Goal: Task Accomplishment & Management: Use online tool/utility

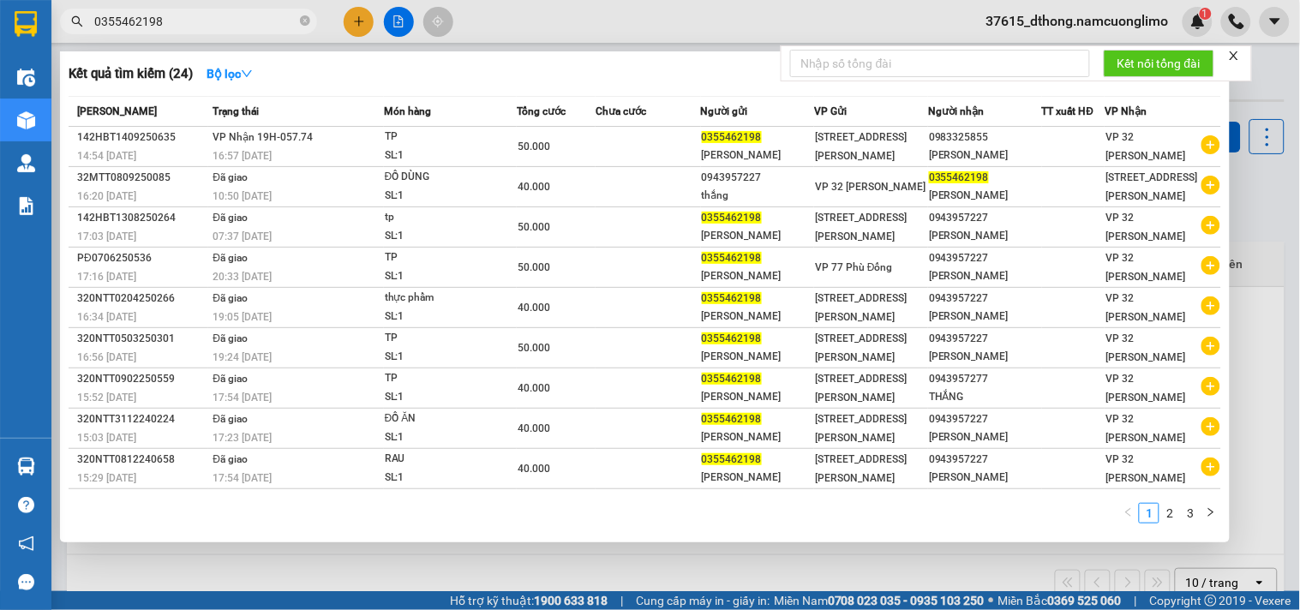
click at [1267, 87] on div at bounding box center [650, 305] width 1300 height 610
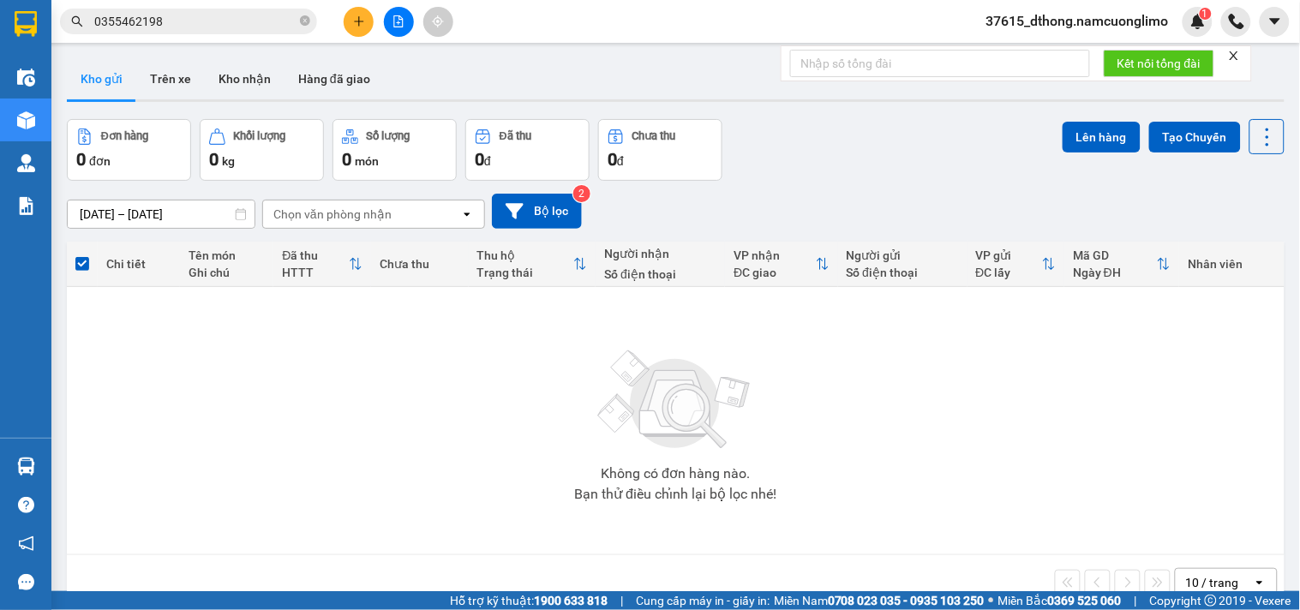
click at [1267, 87] on div "Kho gửi Trên xe Kho nhận Hàng đã giao" at bounding box center [676, 80] width 1218 height 45
click at [245, 75] on button "Kho nhận" at bounding box center [245, 78] width 80 height 41
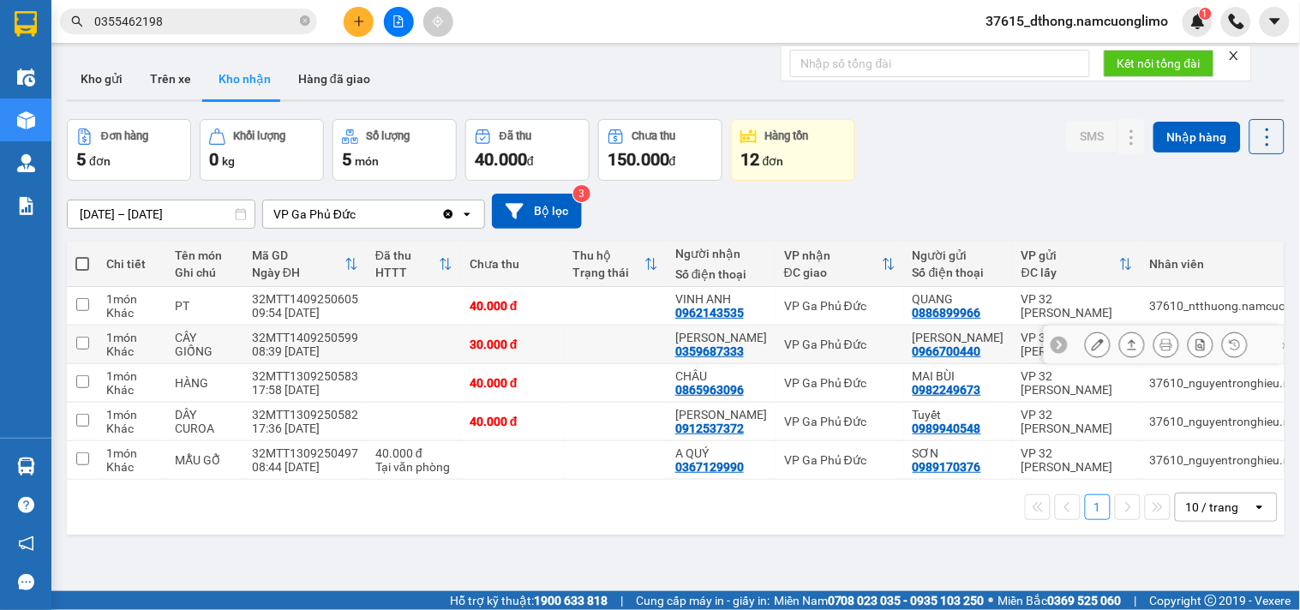
click at [81, 344] on input "checkbox" at bounding box center [82, 343] width 13 height 13
checkbox input "true"
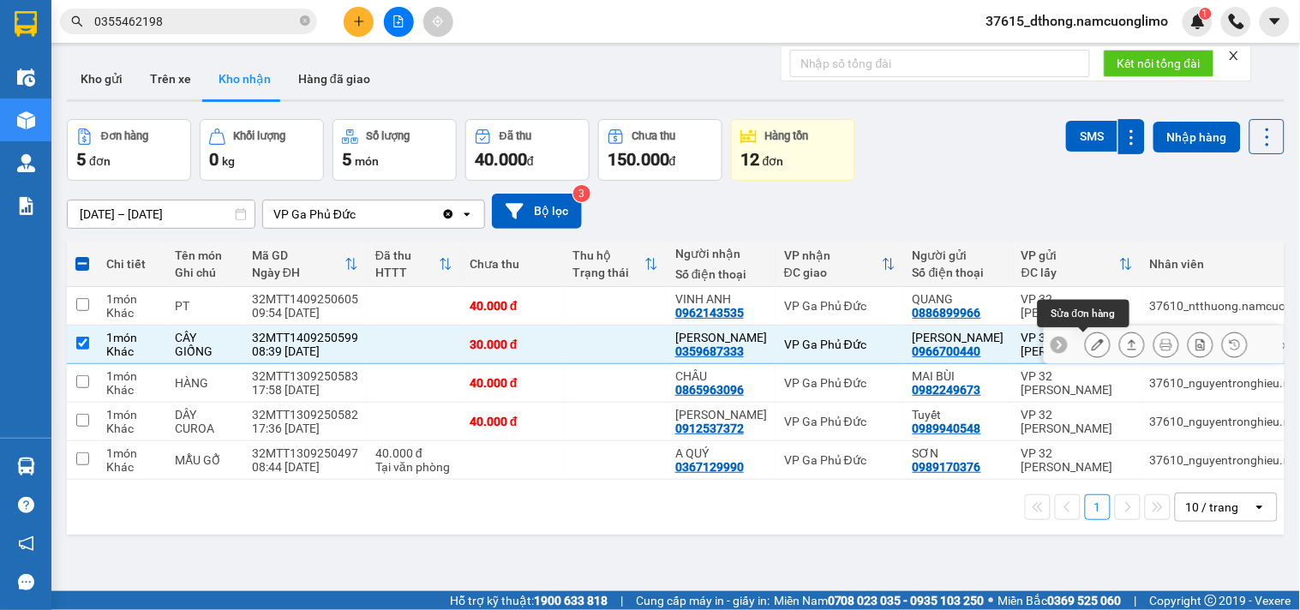
click at [1092, 344] on icon at bounding box center [1098, 345] width 12 height 12
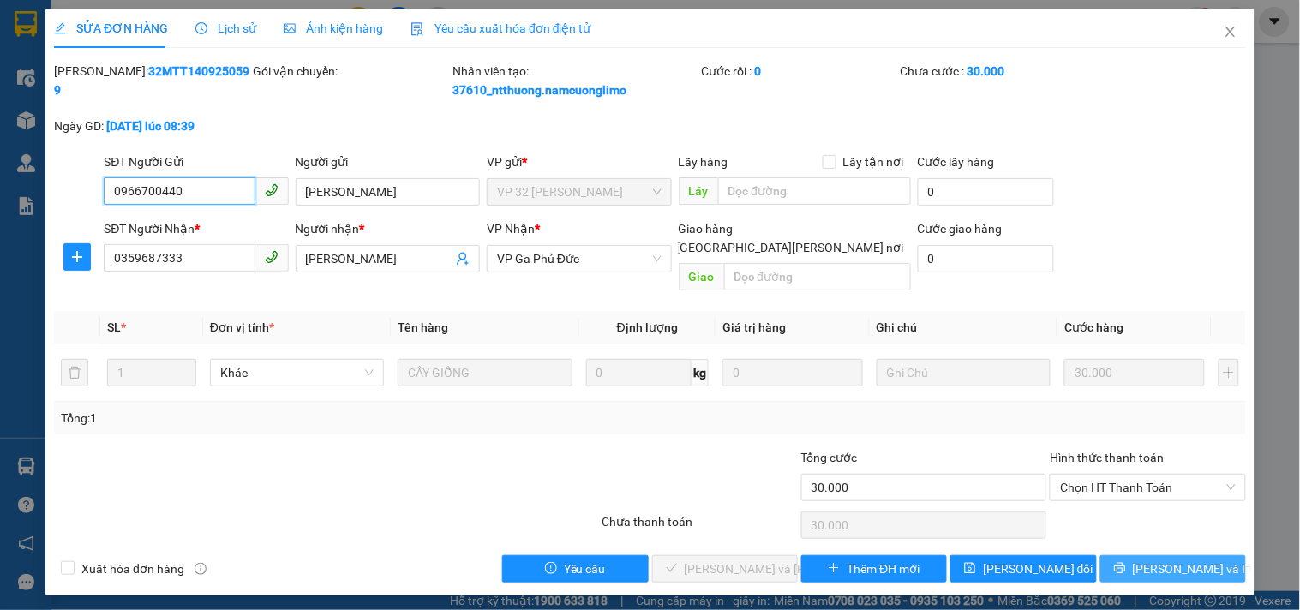
type input "0966700440"
type input "[PERSON_NAME]"
type input "0359687333"
type input "[PERSON_NAME]"
type input "30.000"
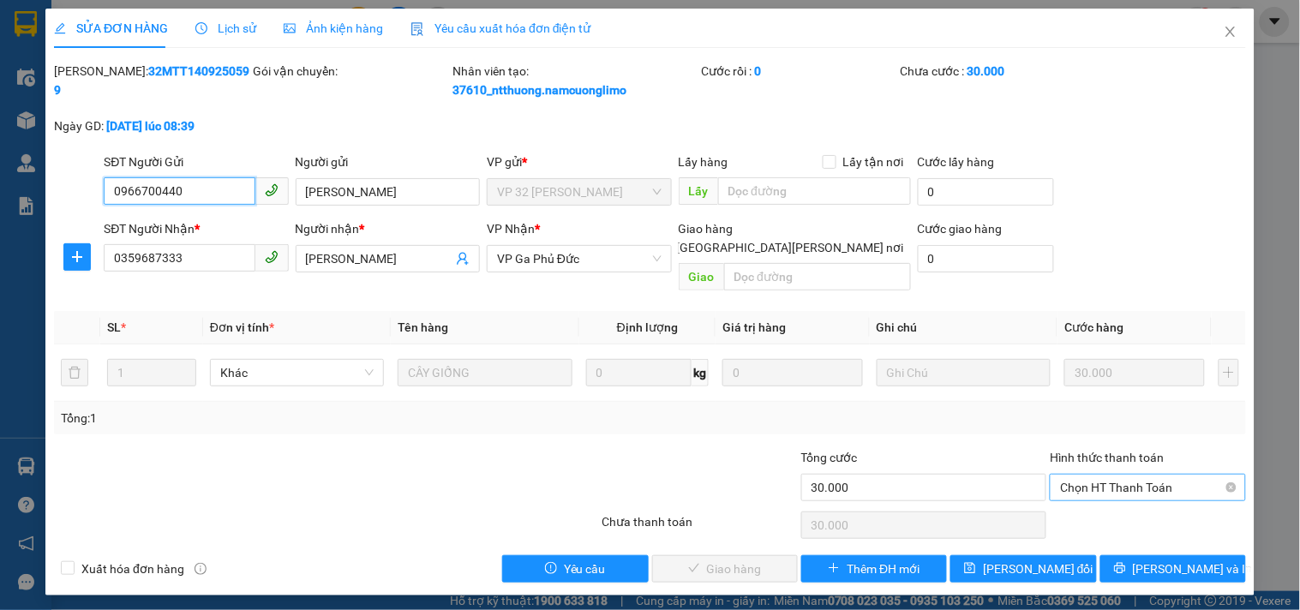
click at [1175, 475] on span "Chọn HT Thanh Toán" at bounding box center [1147, 488] width 175 height 26
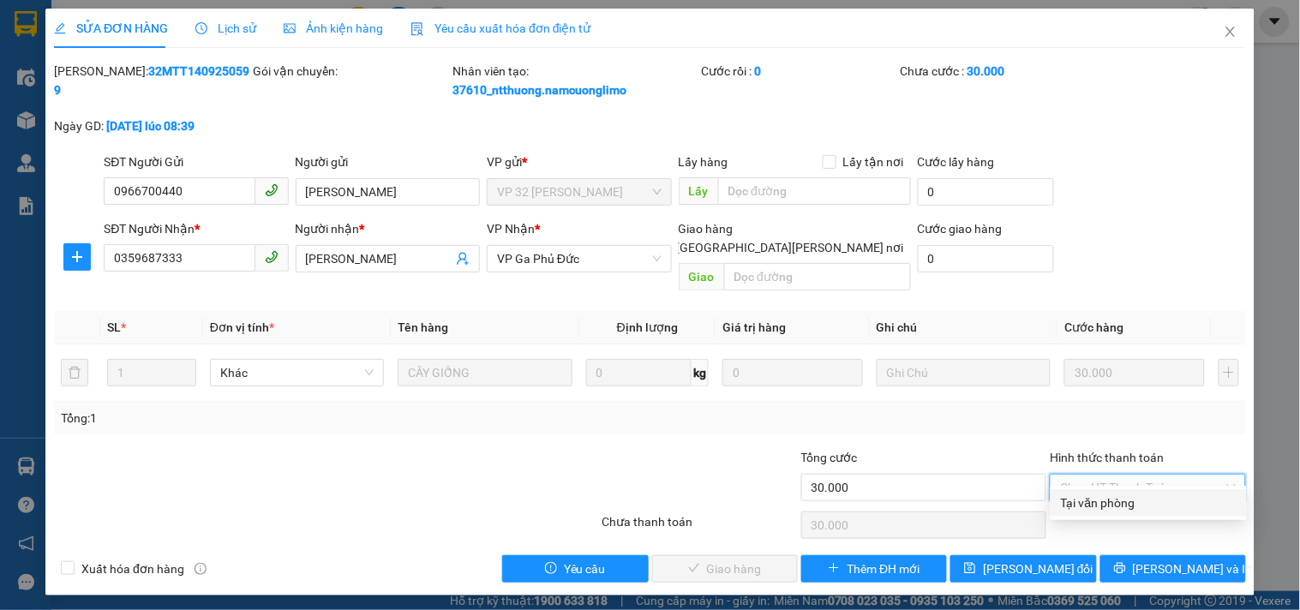
drag, startPoint x: 1103, startPoint y: 506, endPoint x: 1058, endPoint y: 515, distance: 46.2
click at [1103, 504] on div "Tại văn phòng" at bounding box center [1149, 503] width 176 height 19
type input "0"
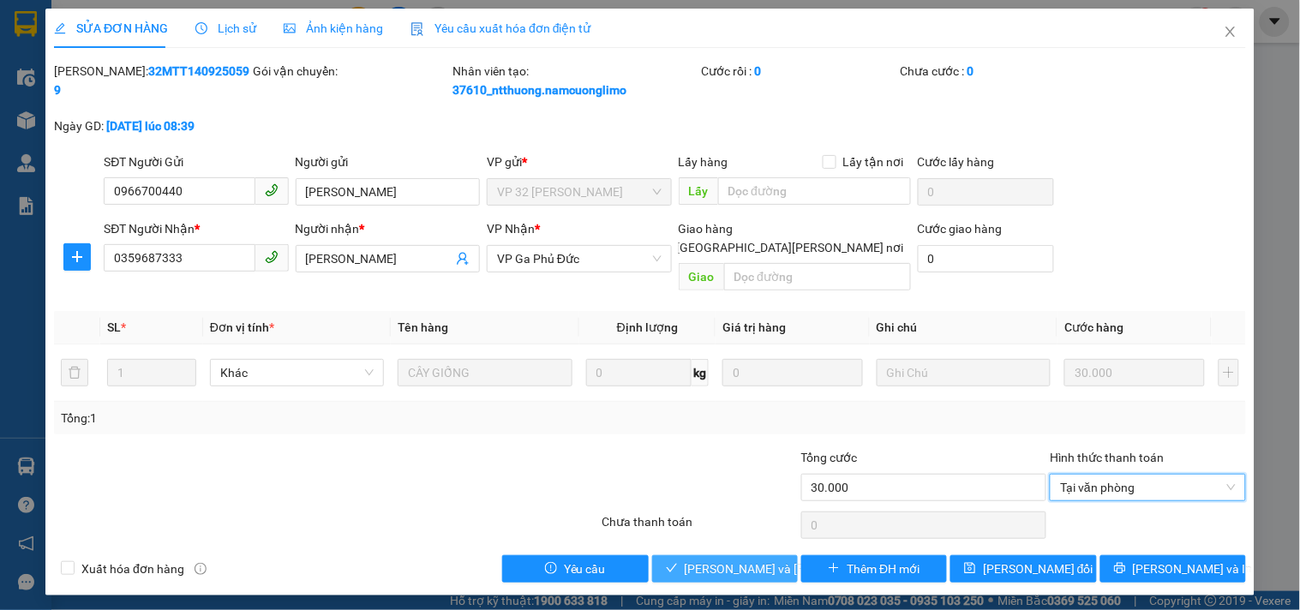
click at [724, 560] on span "[PERSON_NAME] và [PERSON_NAME] hàng" at bounding box center [800, 569] width 231 height 19
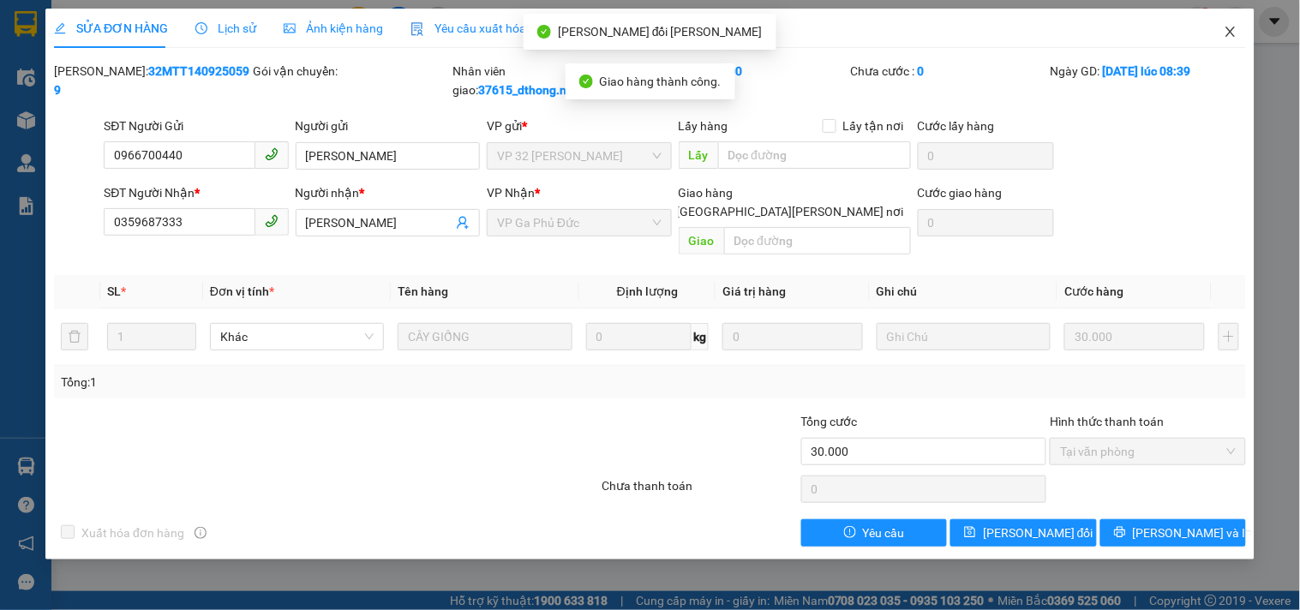
click at [1231, 33] on icon "close" at bounding box center [1230, 32] width 9 height 10
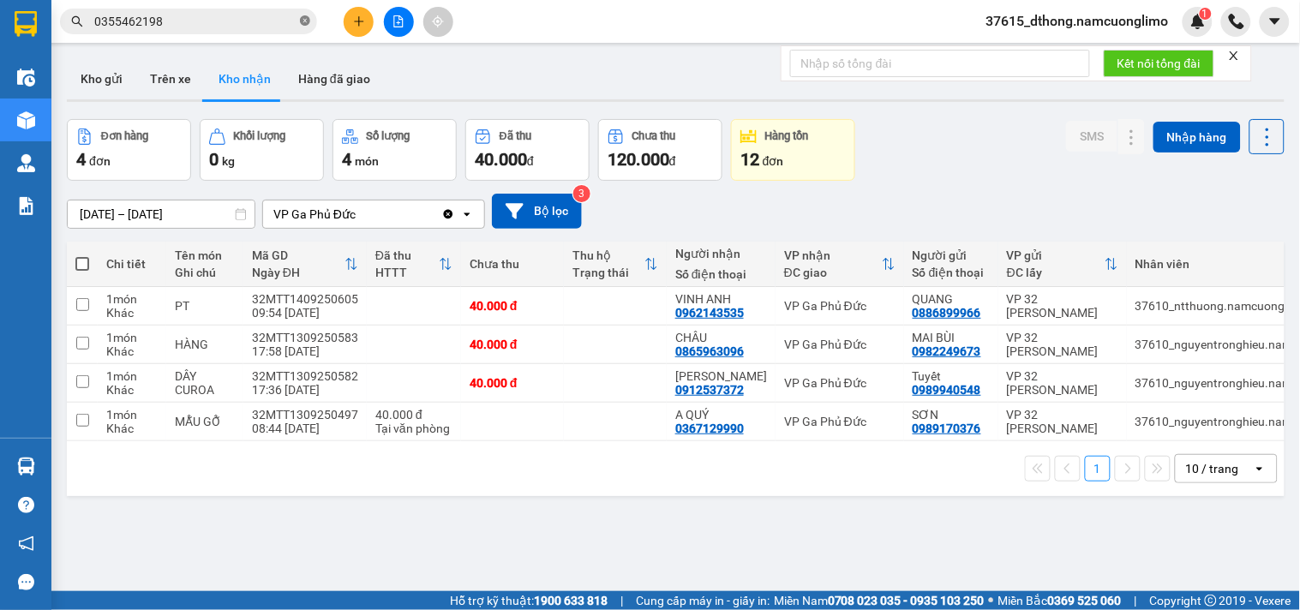
click at [309, 21] on icon "close-circle" at bounding box center [305, 20] width 10 height 10
paste input "0869955239"
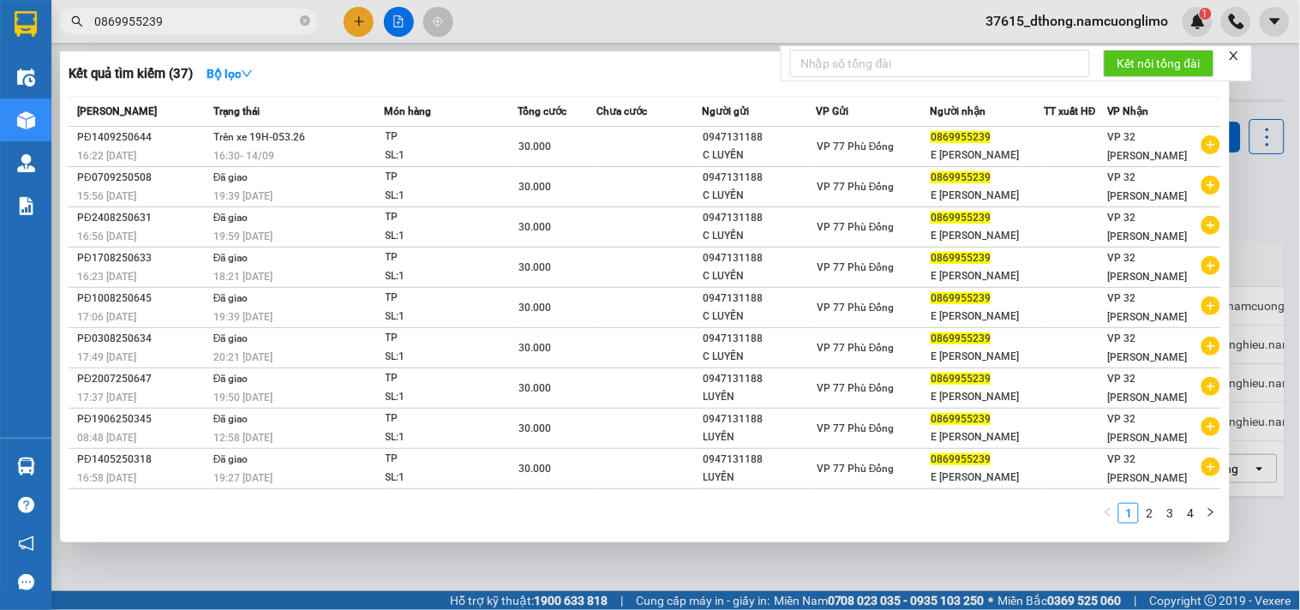
type input "0869955239"
click at [1277, 199] on div at bounding box center [650, 305] width 1300 height 610
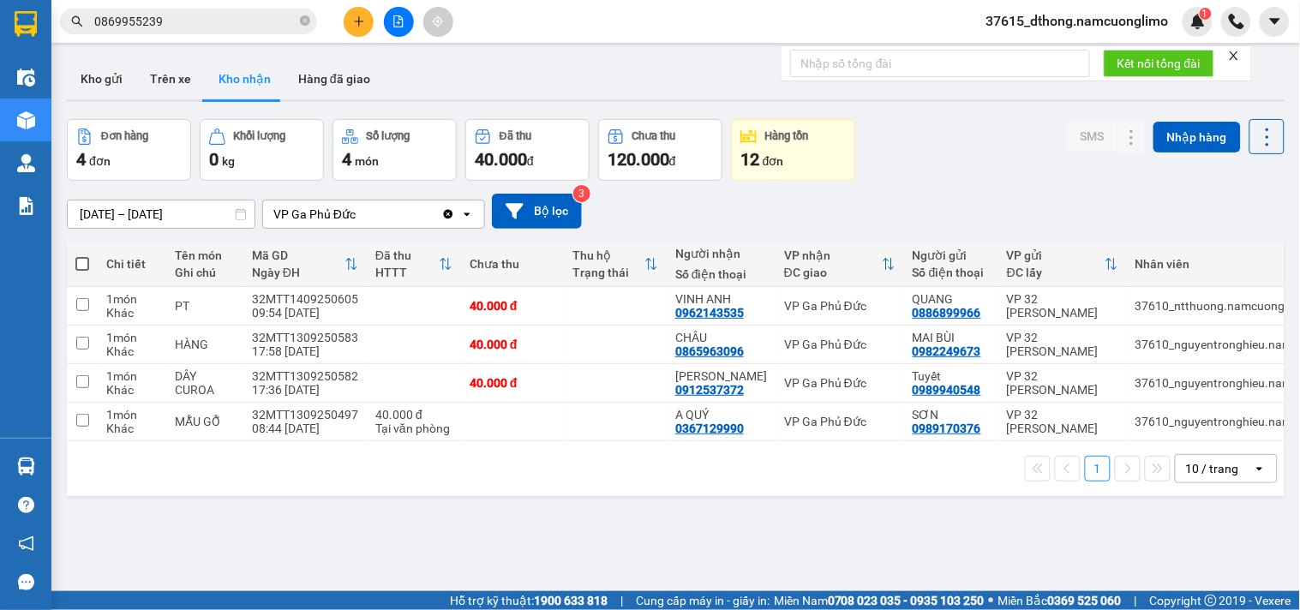
click at [1277, 199] on div "ver 1.8.143 Kho gửi Trên xe [PERSON_NAME] Hàng đã [PERSON_NAME] hàng 4 đơn [PER…" at bounding box center [676, 356] width 1232 height 610
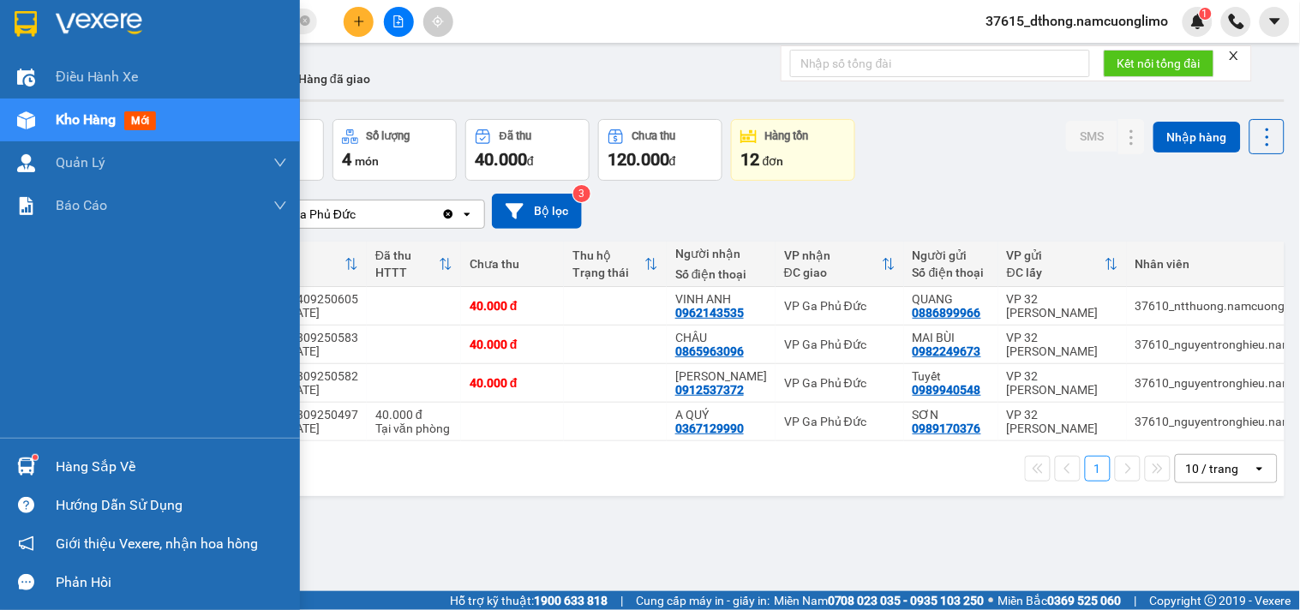
click at [74, 469] on div "Hàng sắp về" at bounding box center [171, 467] width 231 height 26
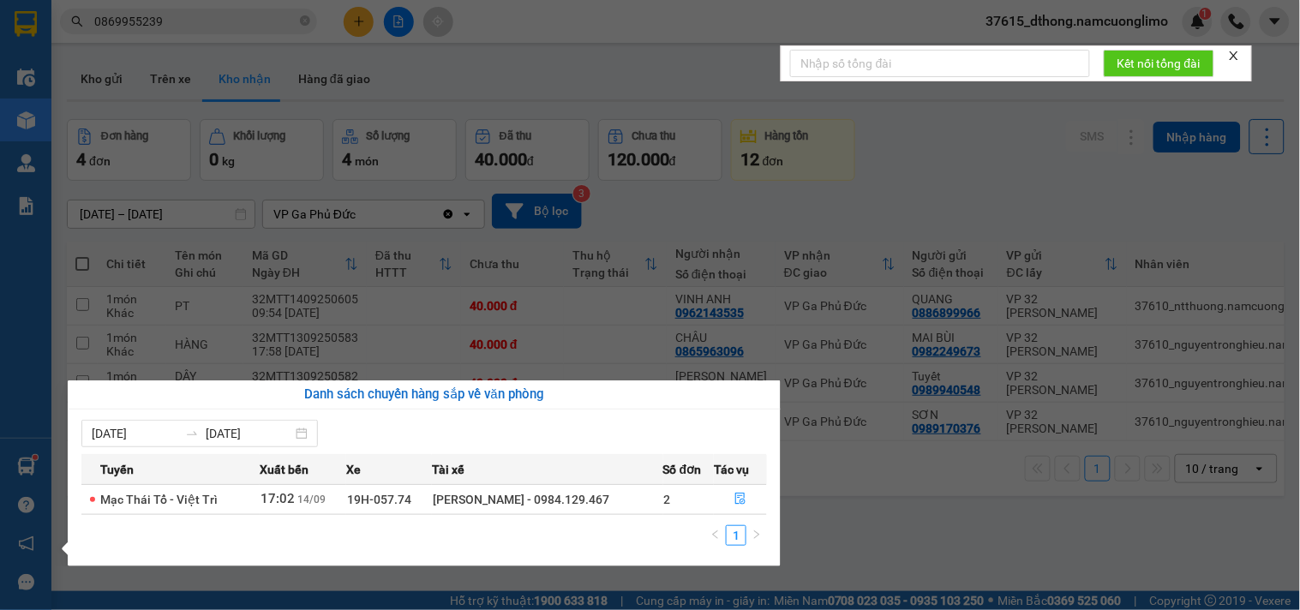
click at [620, 50] on section "Kết quả [PERSON_NAME] ( 37 ) Bộ lọc Mã ĐH Trạng thái Món hàng [PERSON_NAME] [PE…" at bounding box center [650, 305] width 1300 height 610
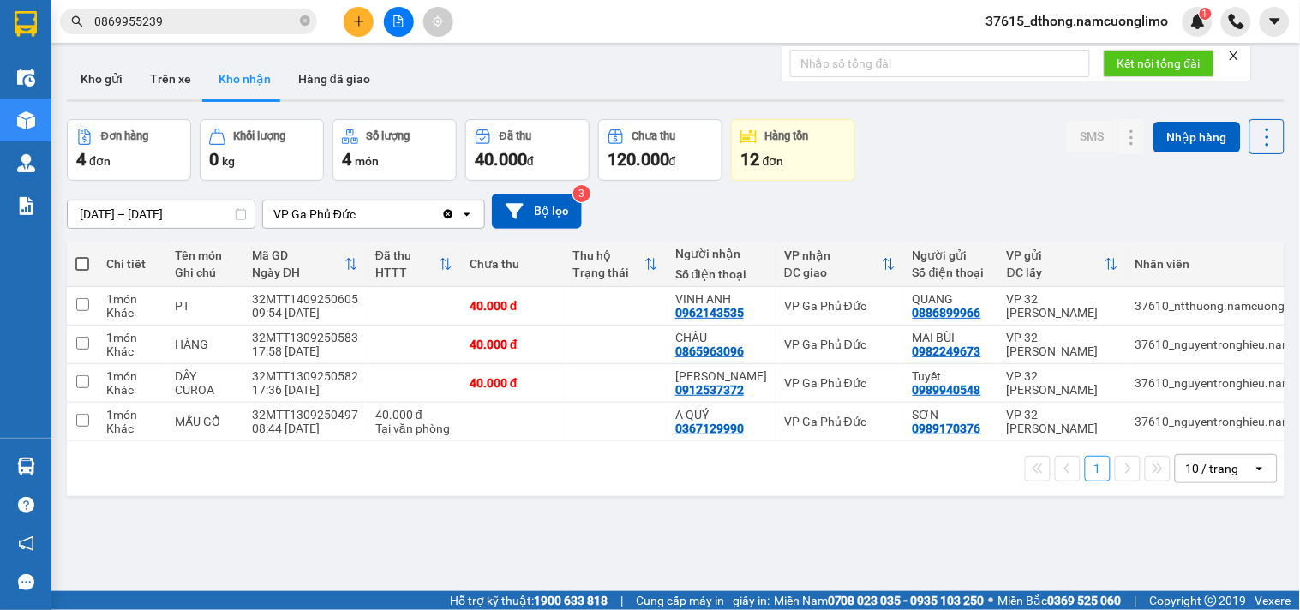
drag, startPoint x: 620, startPoint y: 50, endPoint x: 587, endPoint y: 63, distance: 36.1
click at [618, 50] on main "ver 1.8.143 Kho gửi Trên xe [PERSON_NAME] Hàng đã [PERSON_NAME] hàng 4 đơn [PER…" at bounding box center [650, 295] width 1300 height 591
click at [309, 18] on icon "close-circle" at bounding box center [305, 20] width 10 height 10
paste input "0942188560"
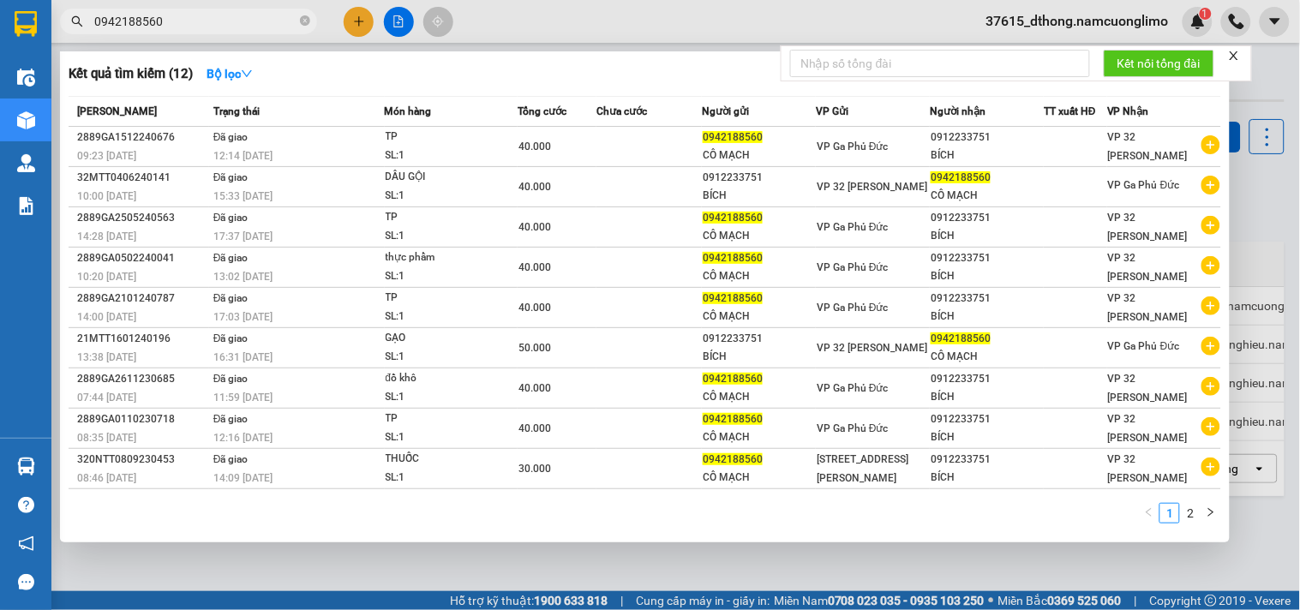
type input "0942188560"
click at [298, 18] on span "0942188560" at bounding box center [188, 22] width 257 height 26
click at [304, 20] on icon "close-circle" at bounding box center [305, 20] width 10 height 10
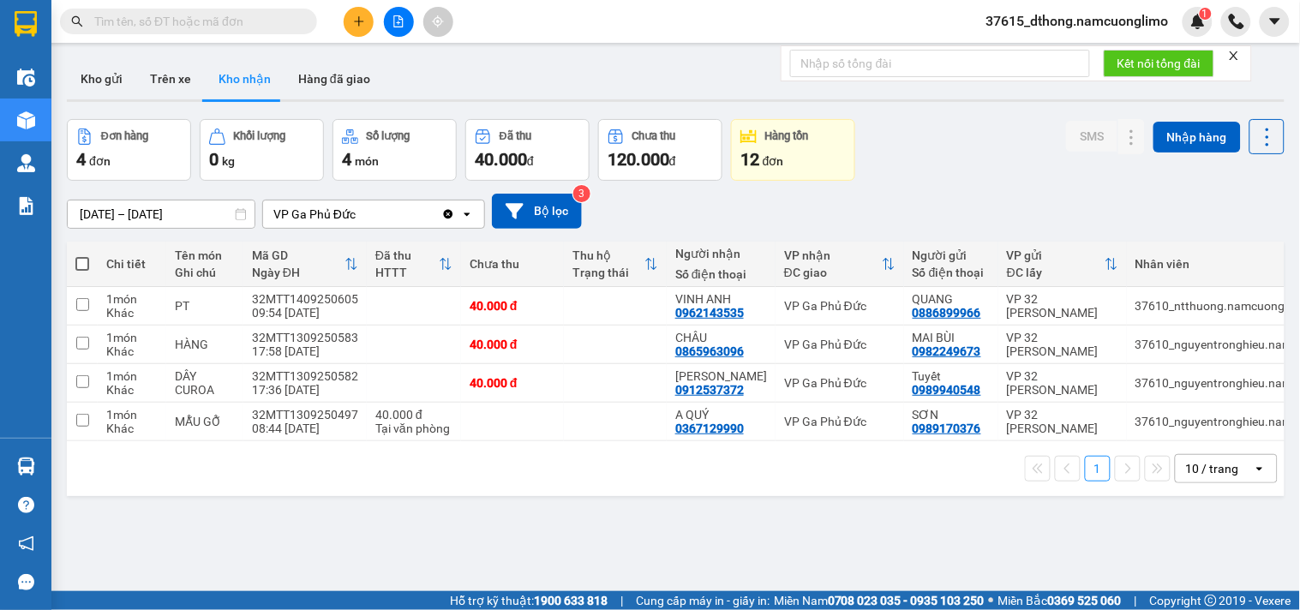
click at [237, 22] on input "text" at bounding box center [195, 21] width 202 height 19
click at [249, 18] on input "text" at bounding box center [195, 21] width 202 height 19
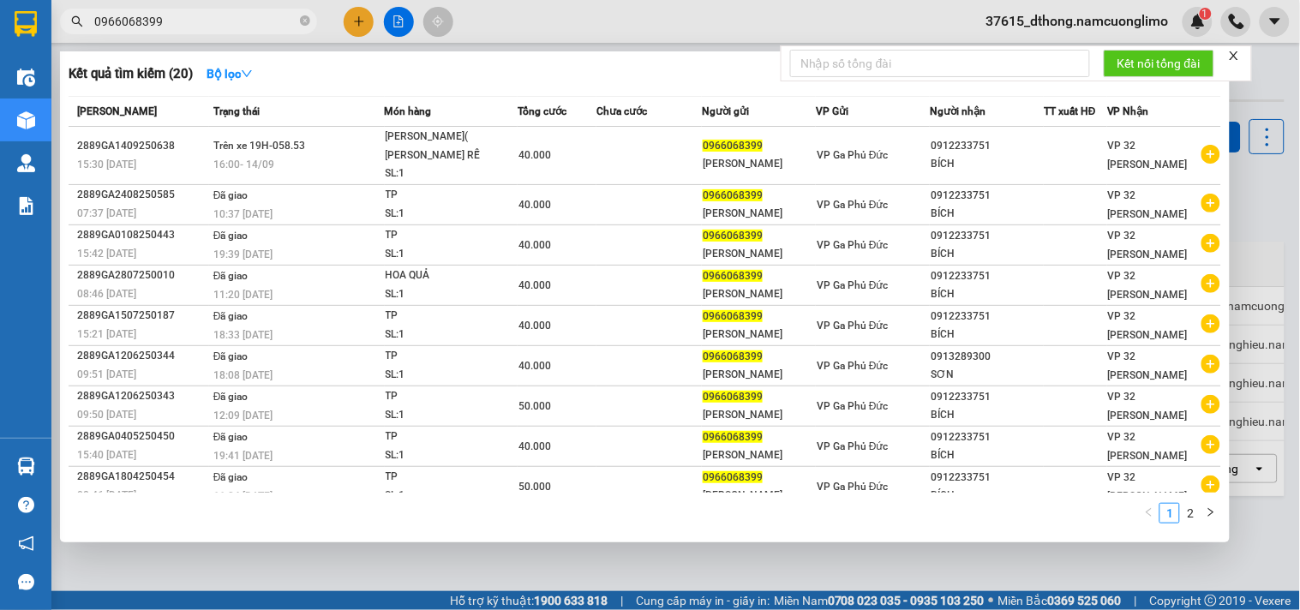
type input "0966068399"
click at [304, 17] on icon "close-circle" at bounding box center [305, 20] width 10 height 10
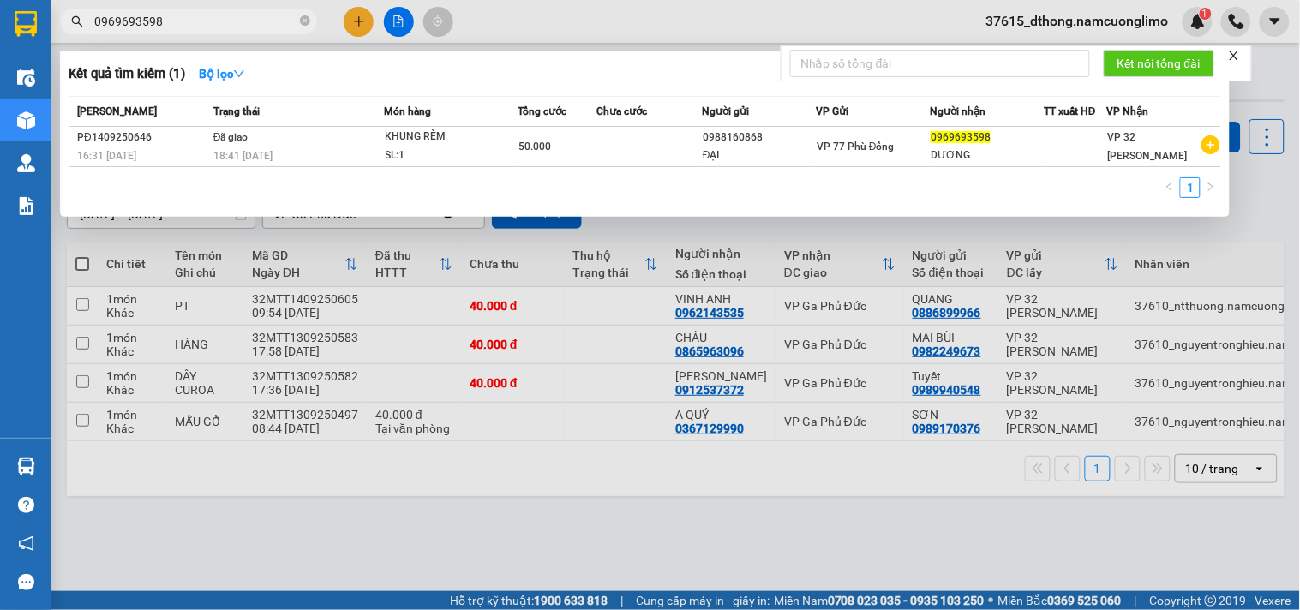
click at [246, 13] on input "0969693598" at bounding box center [195, 21] width 202 height 19
type input "0969693598"
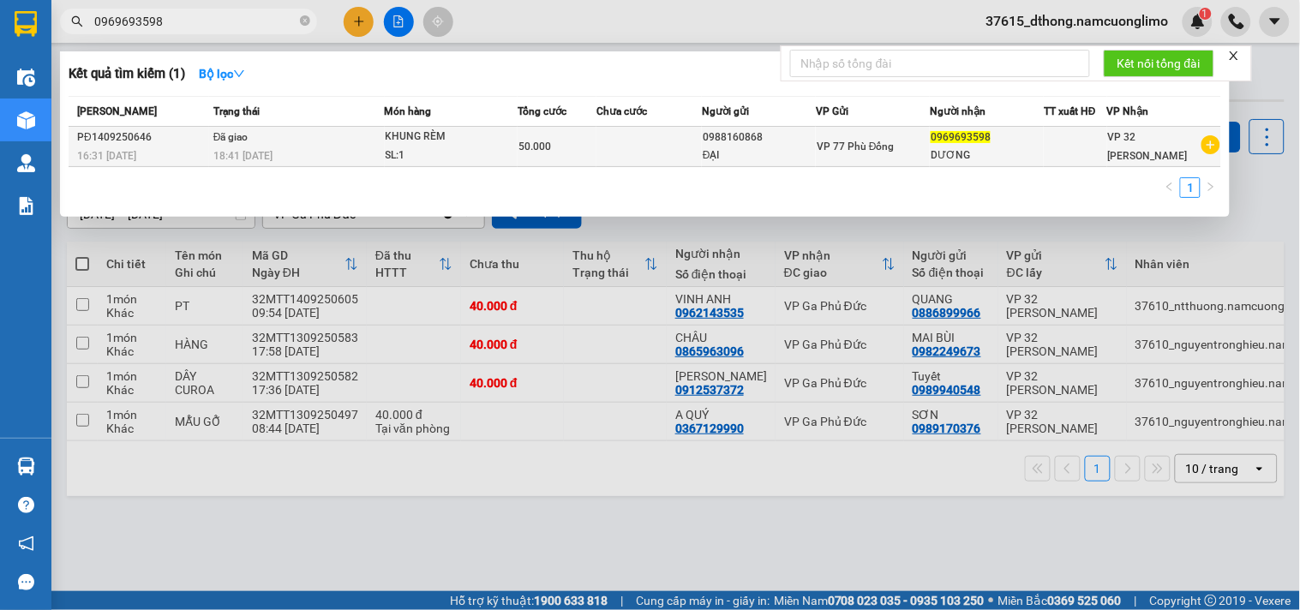
click at [973, 140] on span "0969693598" at bounding box center [961, 137] width 60 height 12
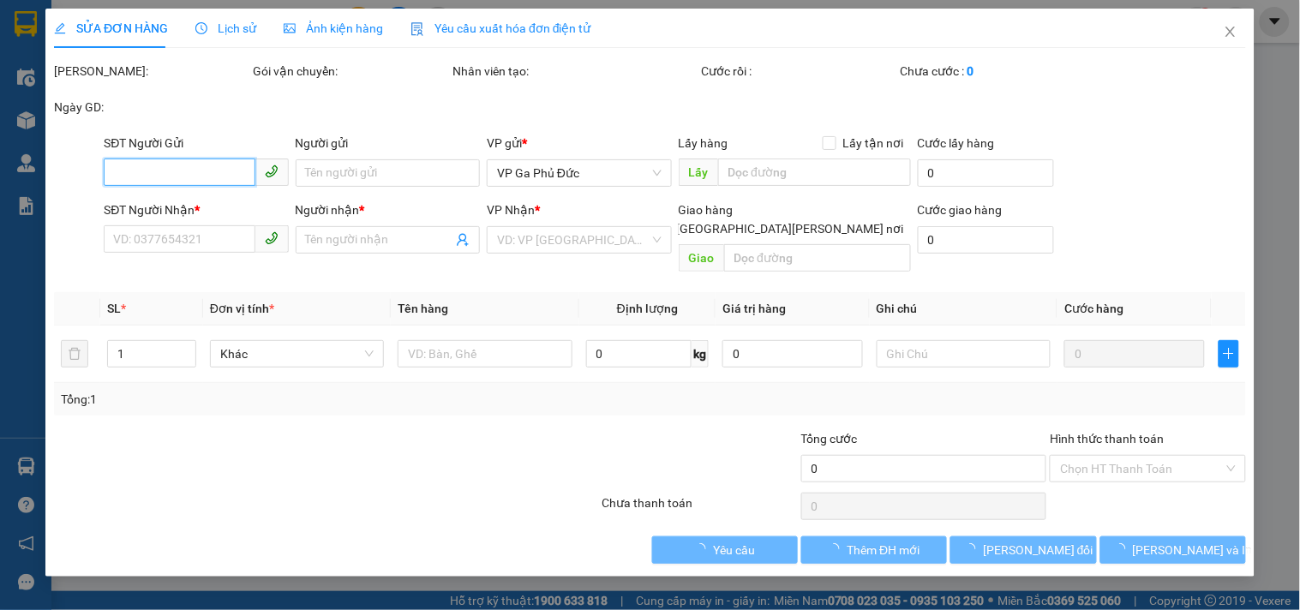
type input "0988160868"
type input "ĐẠI"
type input "0969693598"
type input "DƯƠNG"
type input "50.000"
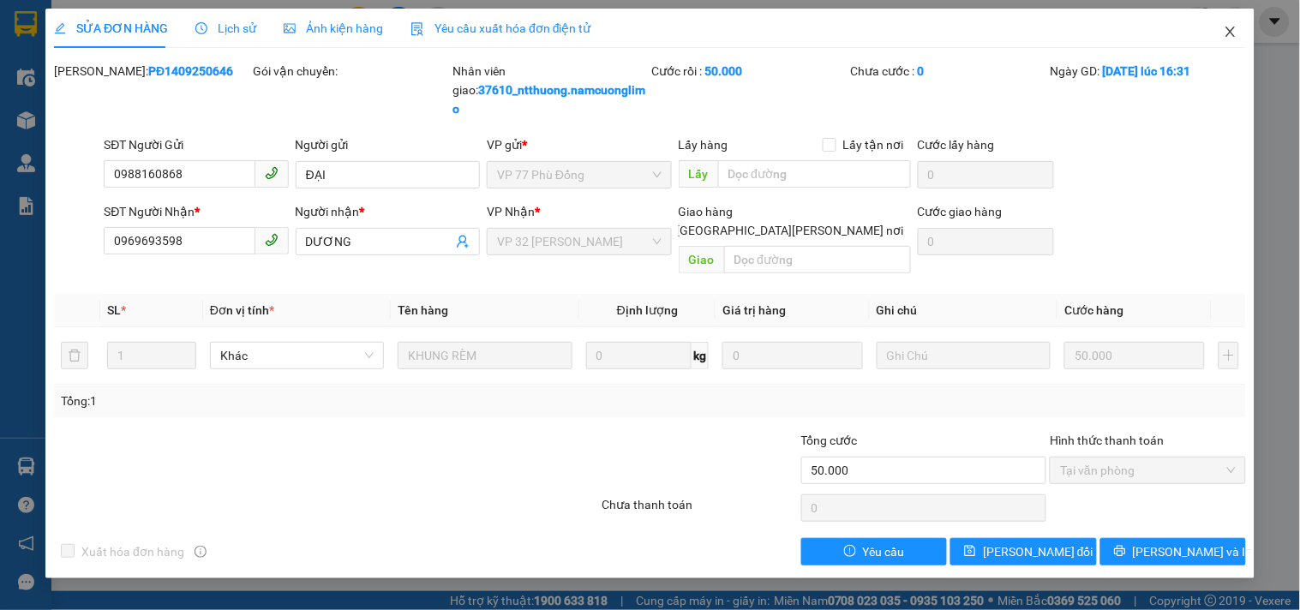
click at [1228, 36] on icon "close" at bounding box center [1231, 32] width 14 height 14
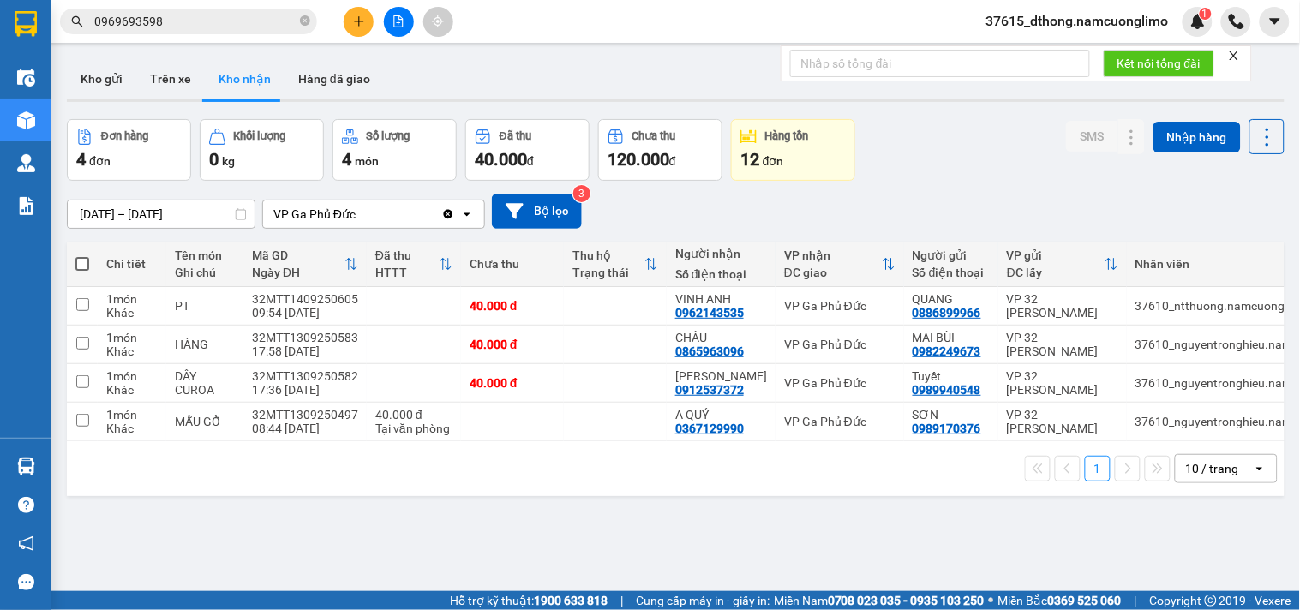
click at [225, 20] on input "0969693598" at bounding box center [195, 21] width 202 height 19
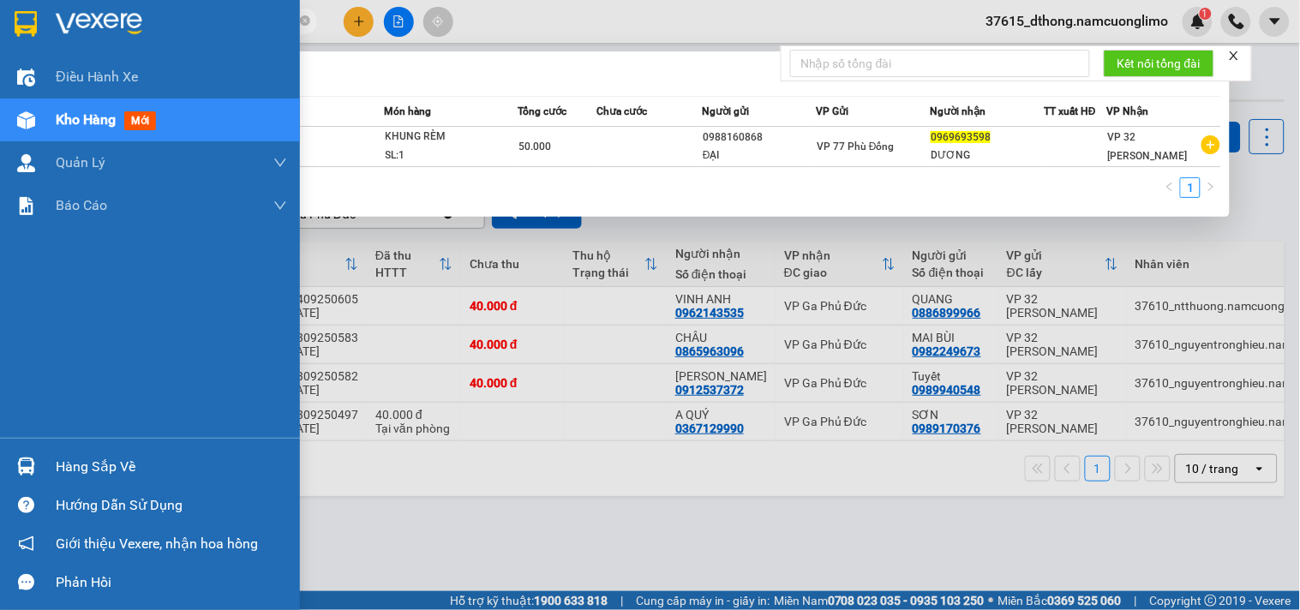
drag, startPoint x: 105, startPoint y: 465, endPoint x: 269, endPoint y: 489, distance: 165.6
click at [109, 465] on div "Hàng sắp về" at bounding box center [171, 467] width 231 height 26
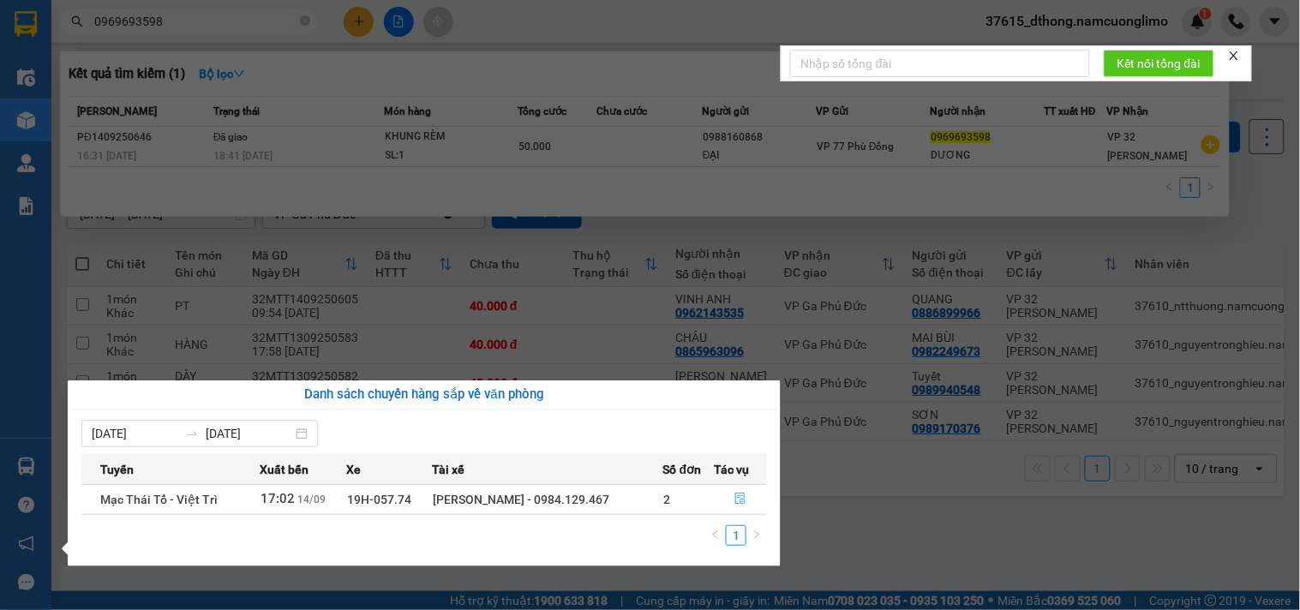
click at [737, 499] on icon "file-done" at bounding box center [740, 499] width 10 height 12
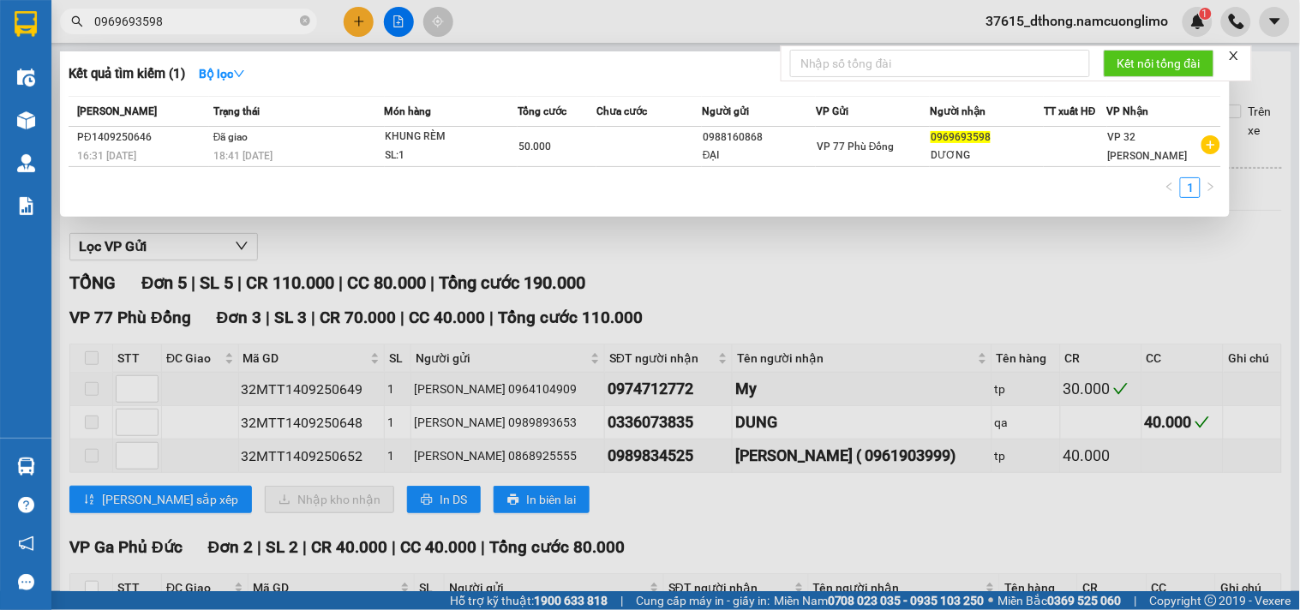
drag, startPoint x: 1292, startPoint y: 301, endPoint x: 1299, endPoint y: 396, distance: 95.4
click at [1299, 396] on div at bounding box center [650, 305] width 1300 height 610
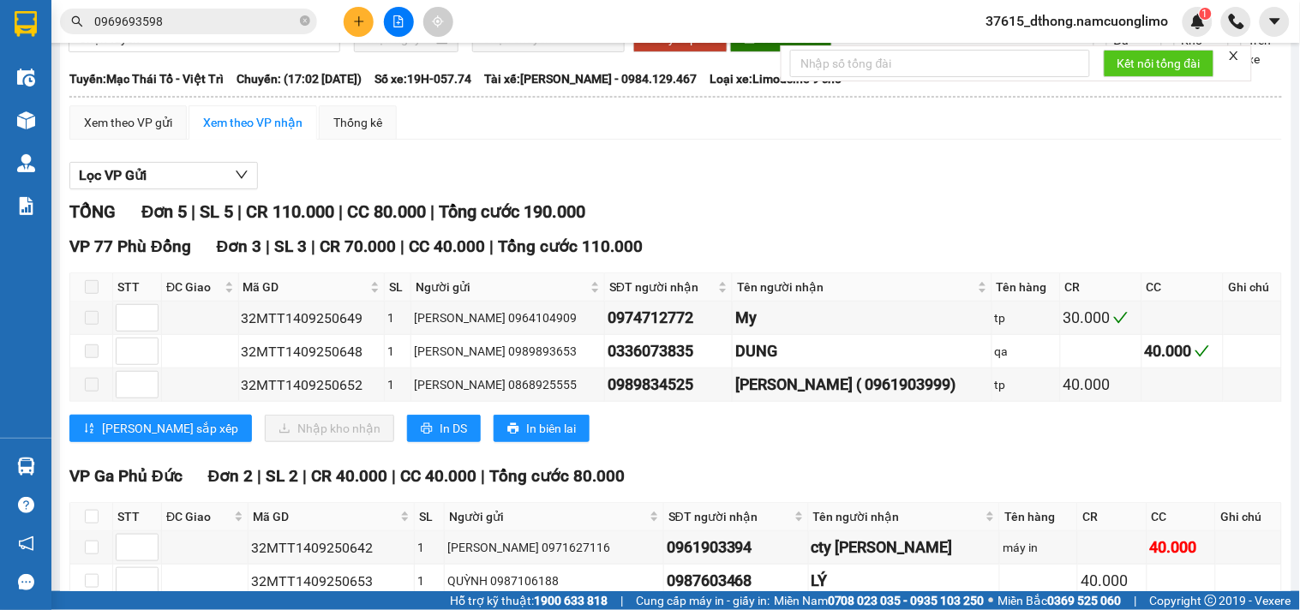
scroll to position [183, 0]
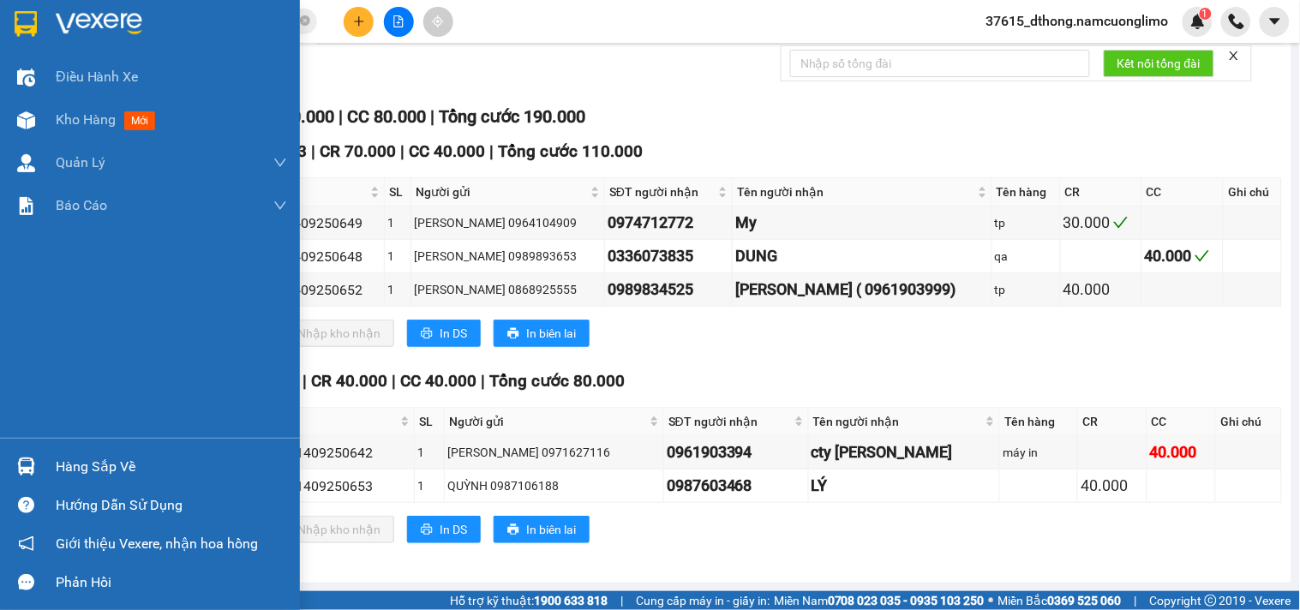
click at [17, 19] on img at bounding box center [26, 24] width 22 height 26
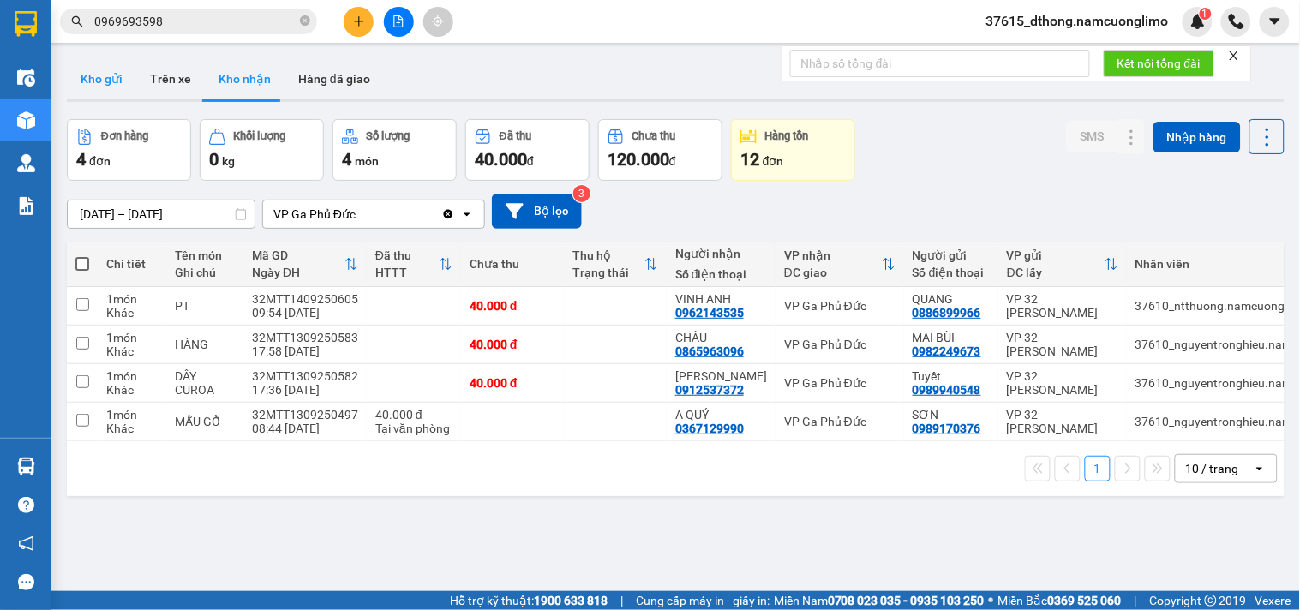
click at [99, 82] on button "Kho gửi" at bounding box center [101, 78] width 69 height 41
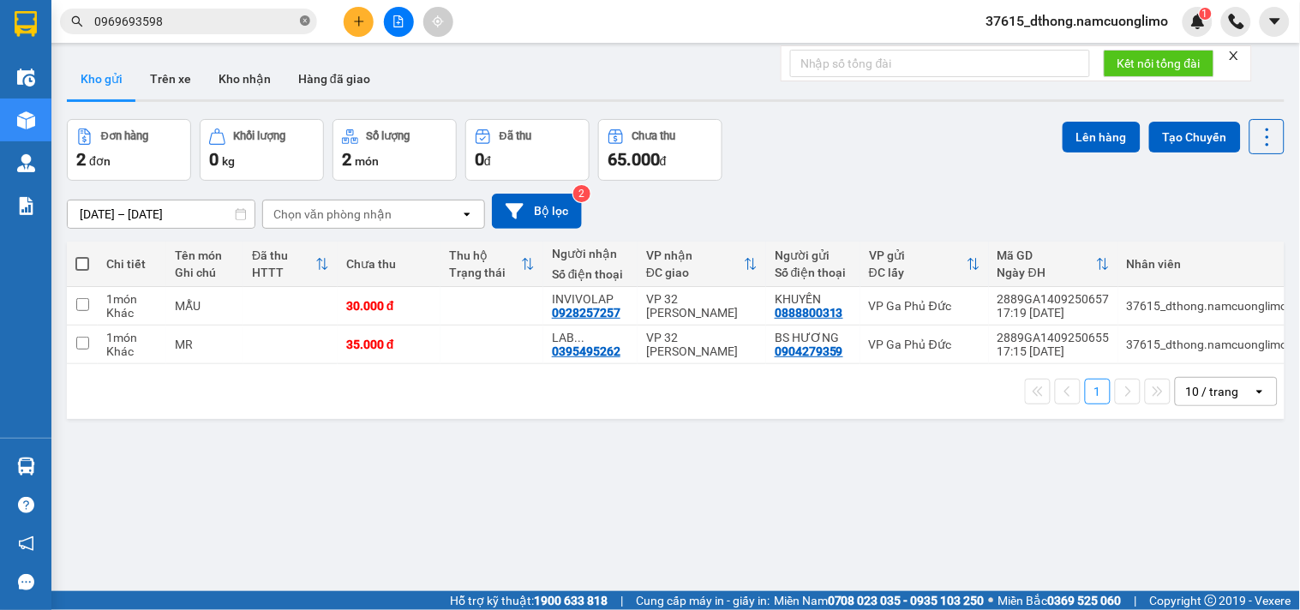
click at [305, 20] on icon "close-circle" at bounding box center [305, 20] width 10 height 10
click at [101, 75] on button "Kho gửi" at bounding box center [101, 78] width 69 height 41
drag, startPoint x: 82, startPoint y: 347, endPoint x: 82, endPoint y: 332, distance: 15.4
click at [82, 346] on input "checkbox" at bounding box center [82, 343] width 13 height 13
checkbox input "true"
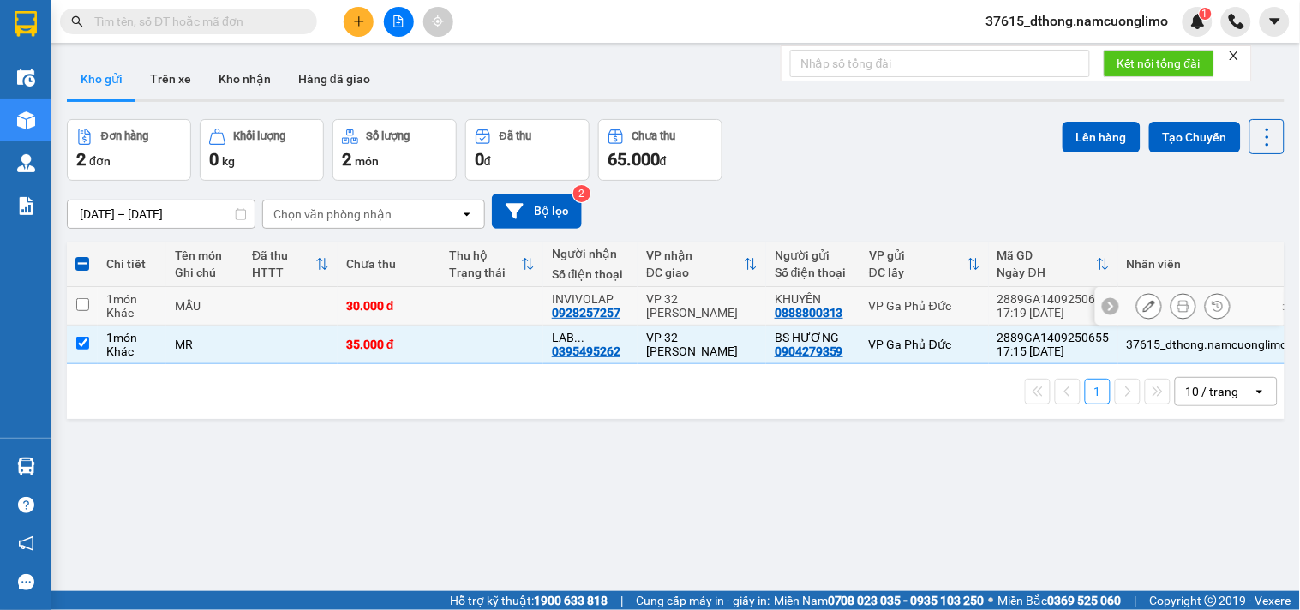
click at [81, 304] on input "checkbox" at bounding box center [82, 304] width 13 height 13
checkbox input "true"
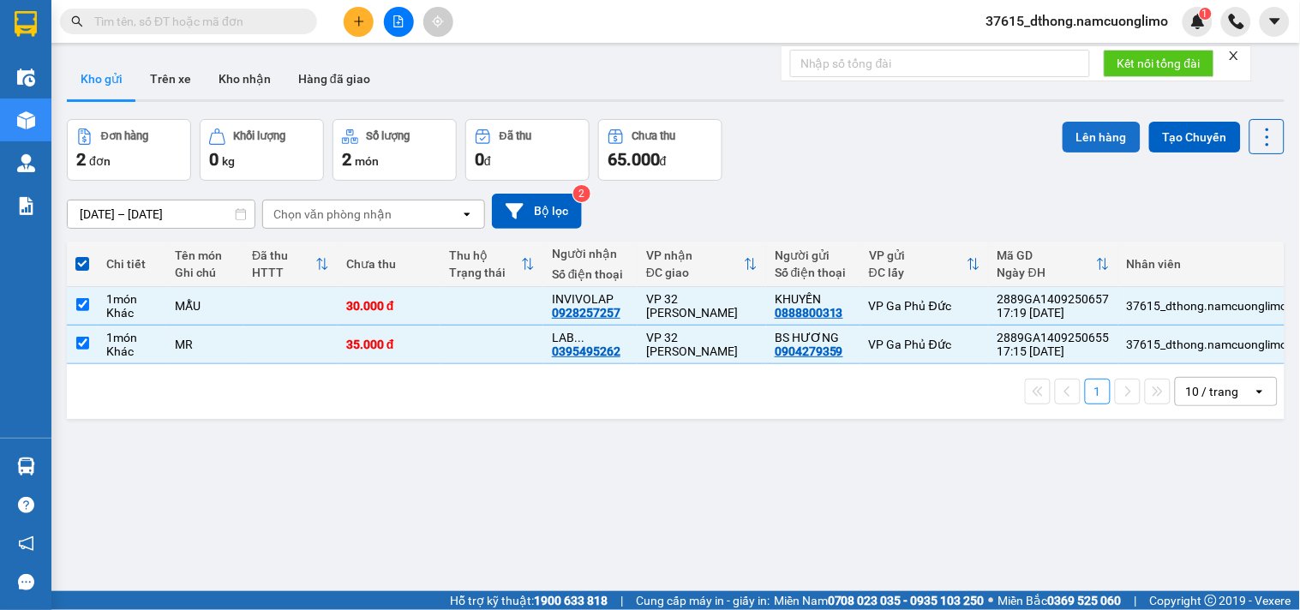
click at [1071, 141] on button "Lên hàng" at bounding box center [1102, 137] width 78 height 31
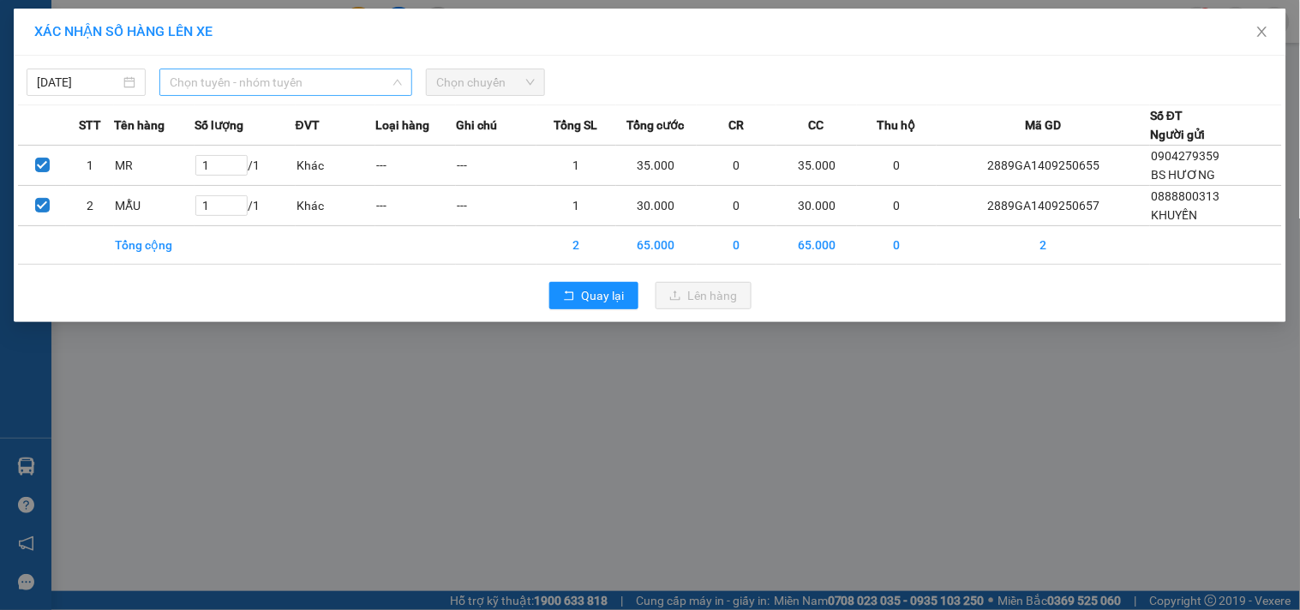
click at [220, 87] on span "Chọn tuyến - nhóm tuyến" at bounding box center [286, 82] width 232 height 26
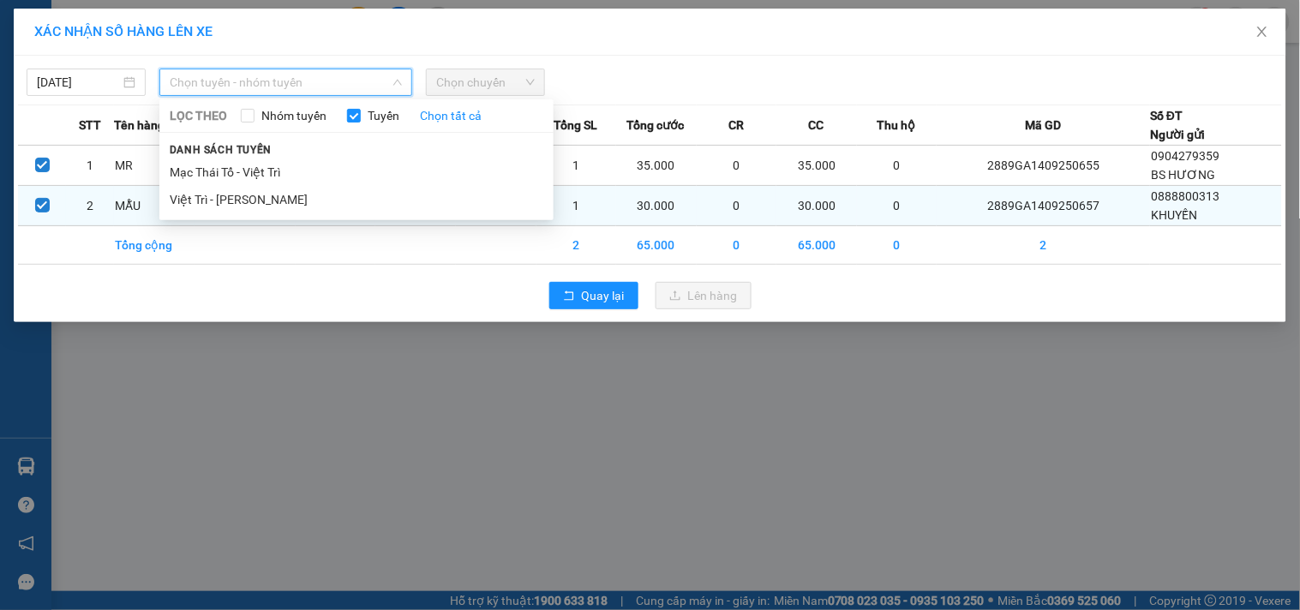
drag, startPoint x: 258, startPoint y: 204, endPoint x: 291, endPoint y: 195, distance: 34.7
click at [258, 203] on li "Việt Trì - [PERSON_NAME]" at bounding box center [356, 199] width 394 height 27
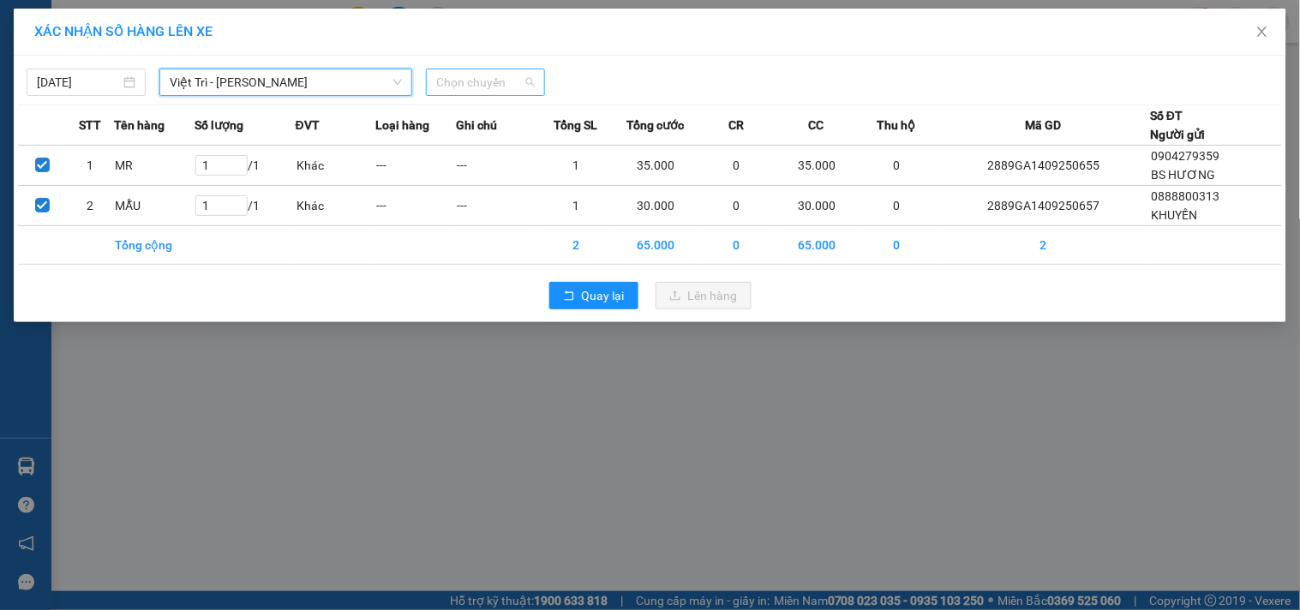
click at [495, 86] on span "Chọn chuyến" at bounding box center [485, 82] width 99 height 26
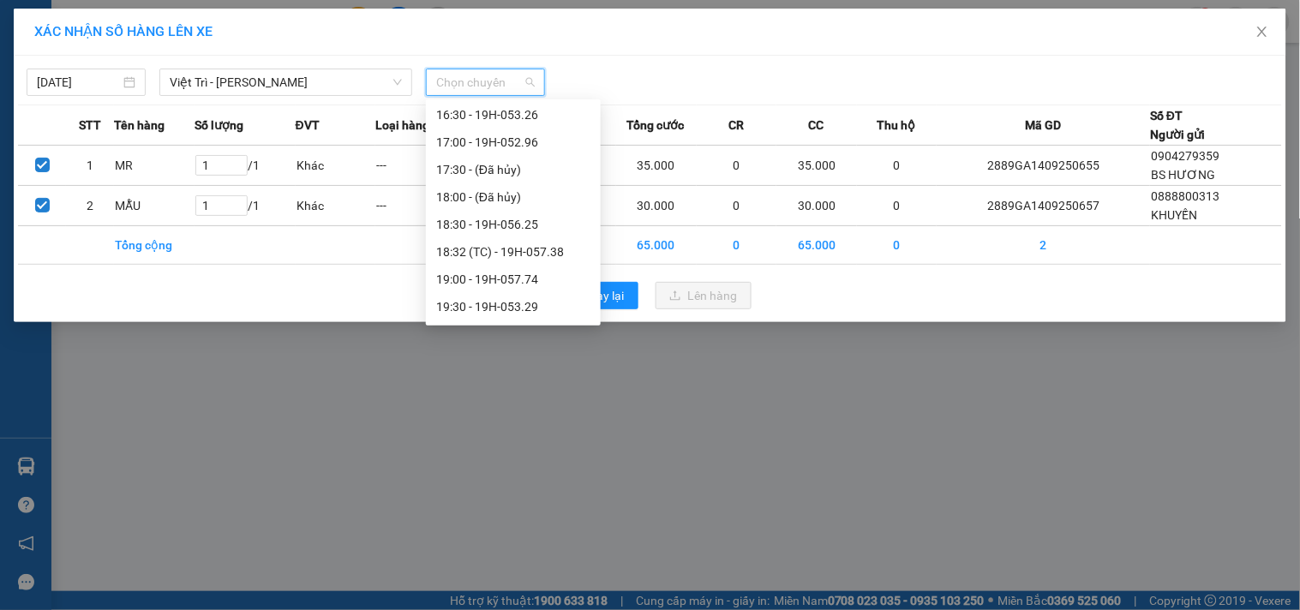
scroll to position [768, 0]
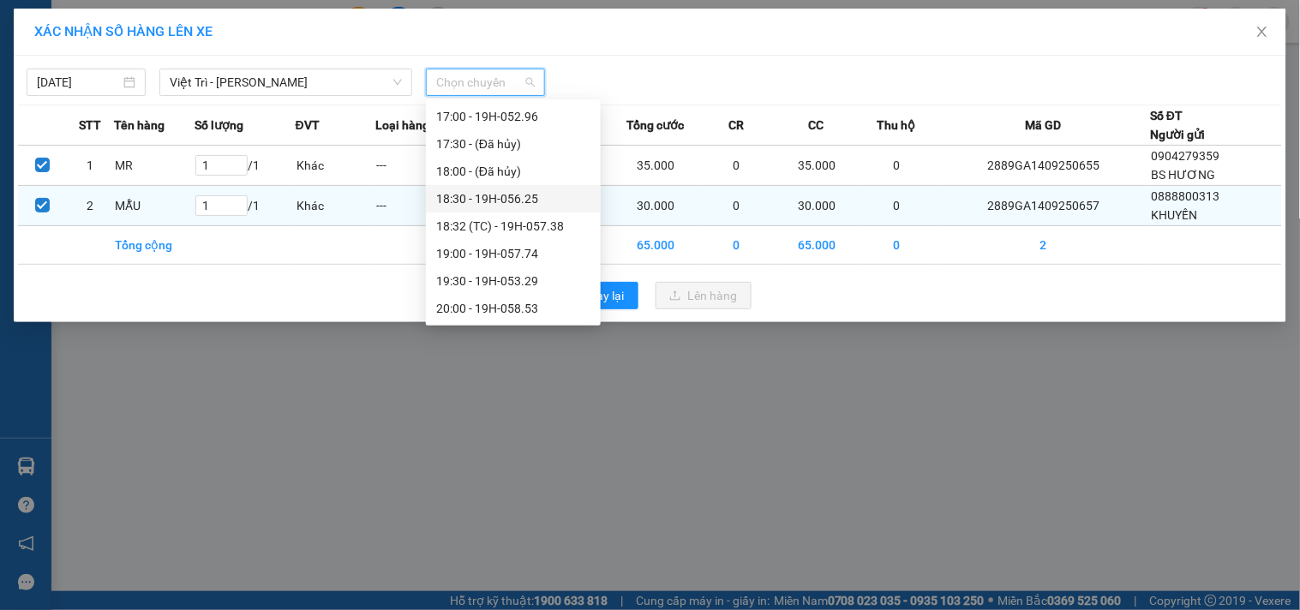
click at [510, 198] on div "18:30 - 19H-056.25" at bounding box center [513, 198] width 154 height 19
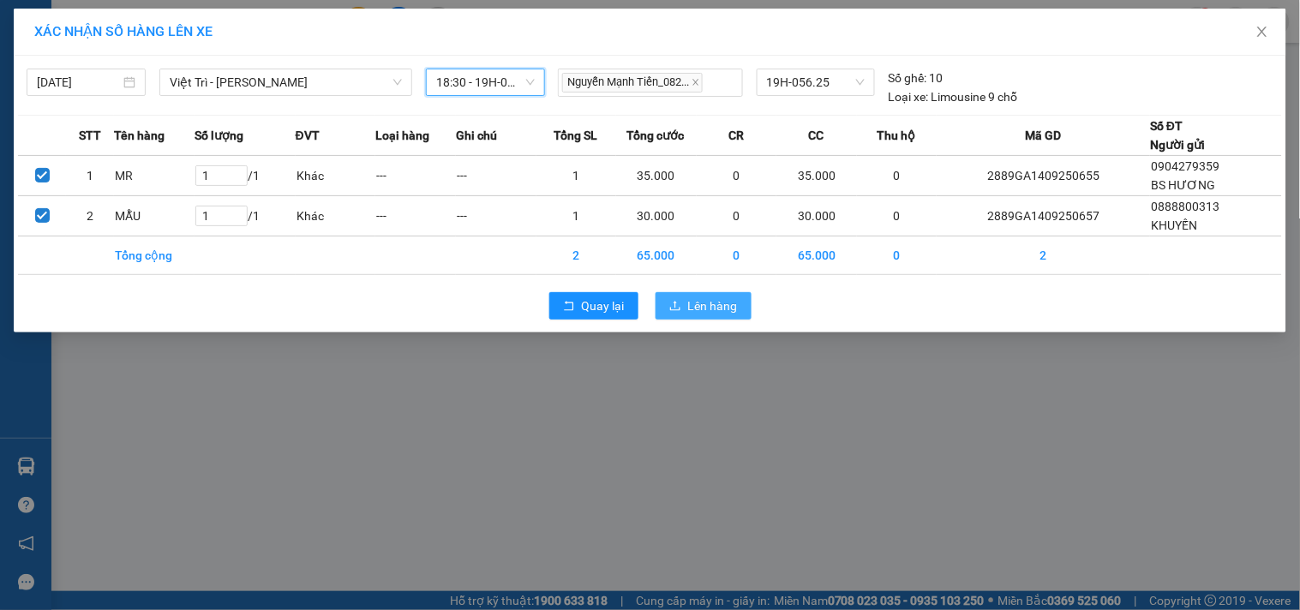
click at [731, 307] on span "Lên hàng" at bounding box center [713, 306] width 50 height 19
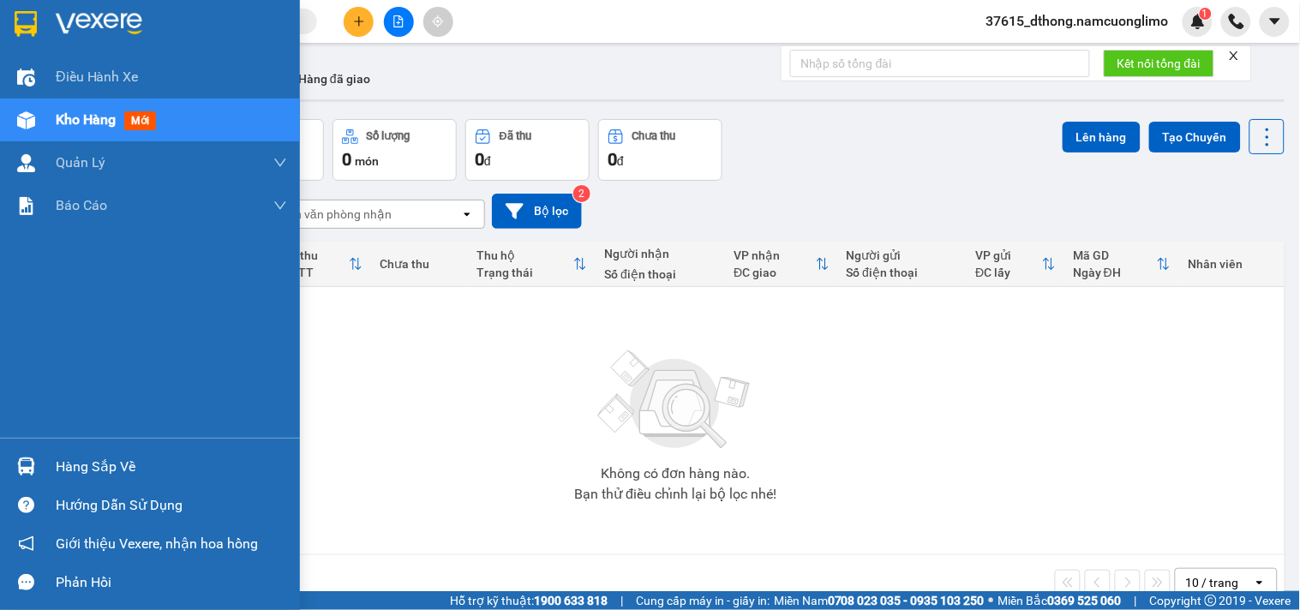
drag, startPoint x: 70, startPoint y: 466, endPoint x: 500, endPoint y: 580, distance: 445.1
click at [78, 465] on div "Hàng sắp về" at bounding box center [171, 467] width 231 height 26
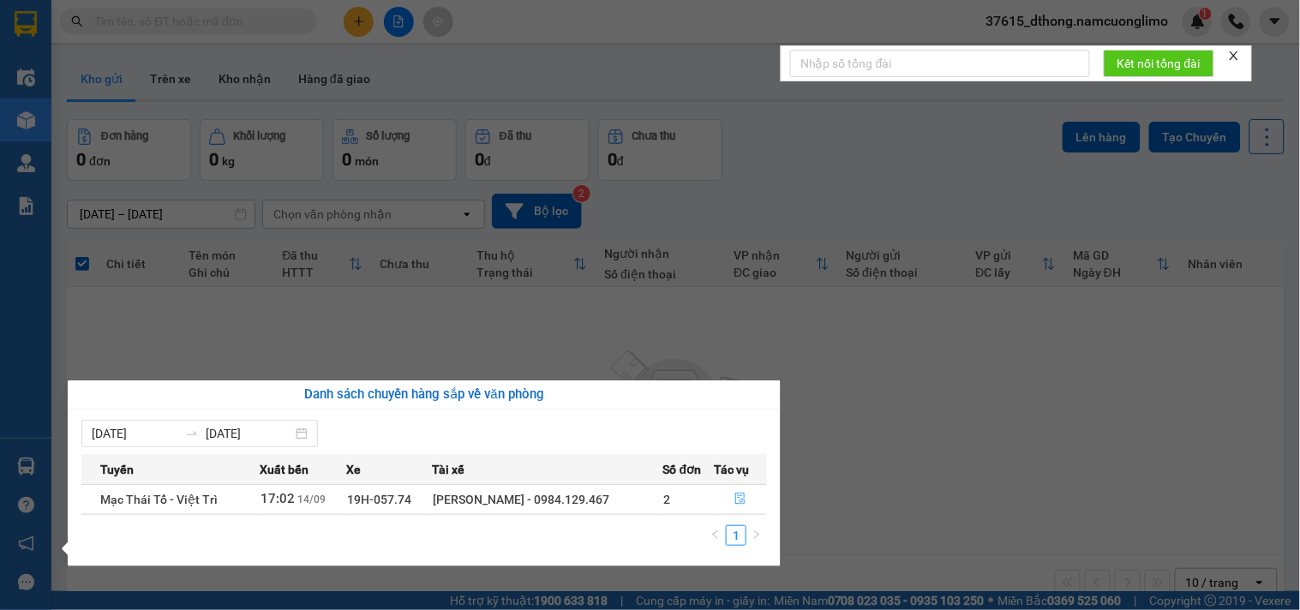
click at [737, 499] on icon "file-done" at bounding box center [740, 499] width 10 height 12
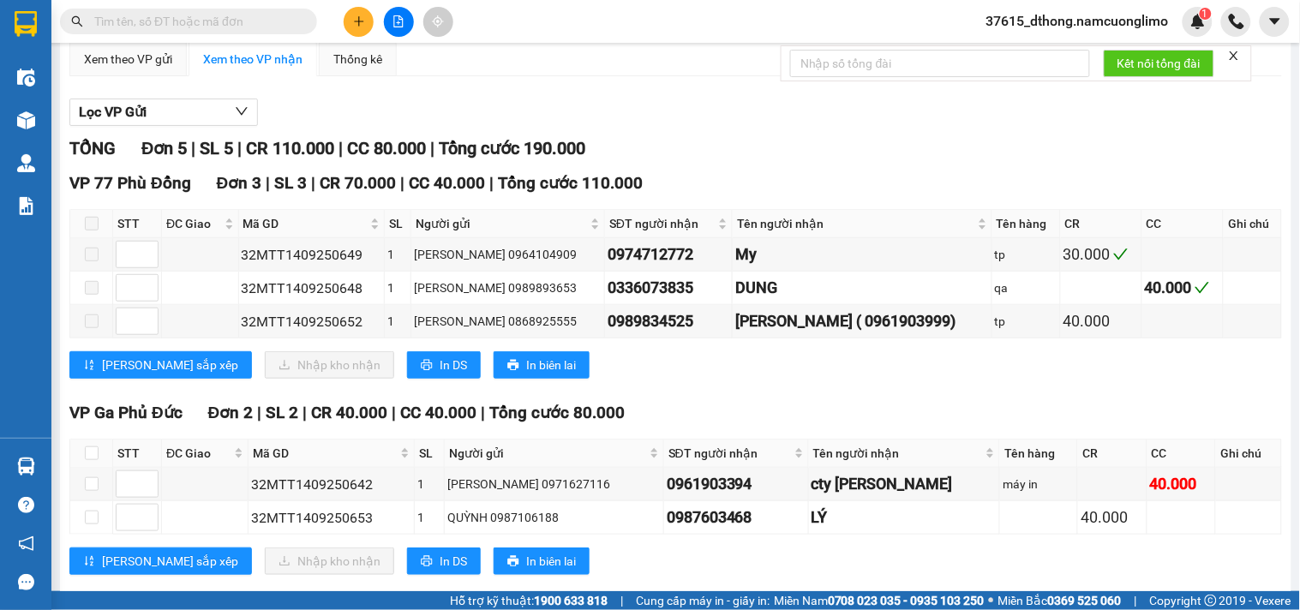
scroll to position [183, 0]
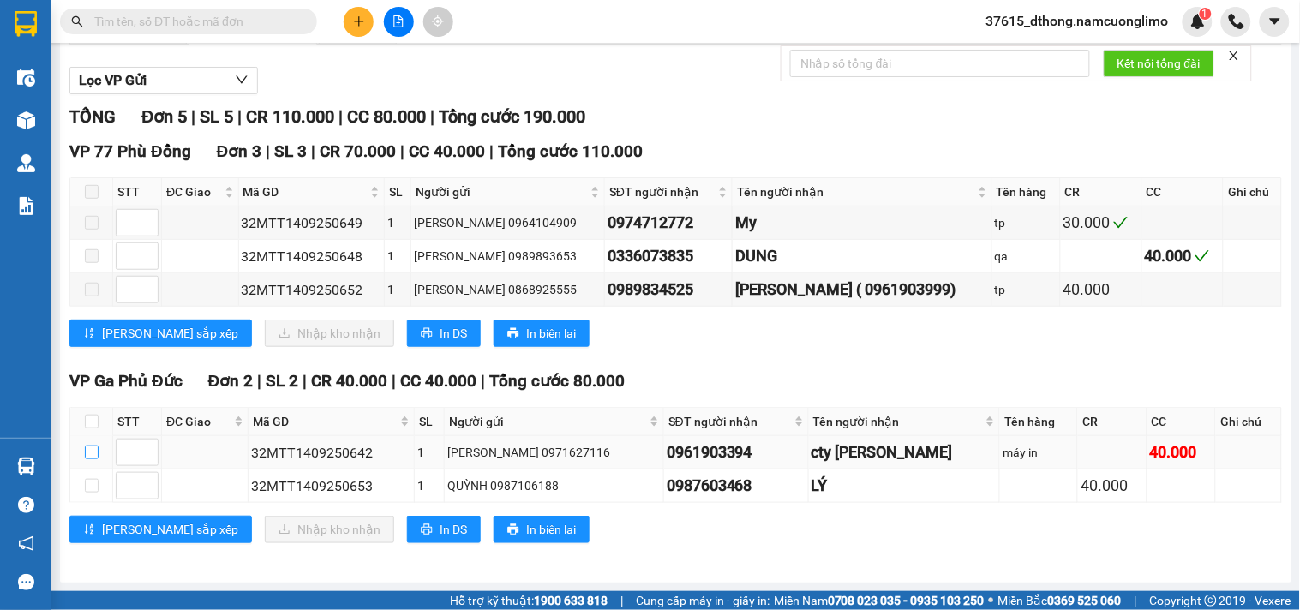
click at [90, 453] on input "checkbox" at bounding box center [92, 453] width 14 height 14
checkbox input "true"
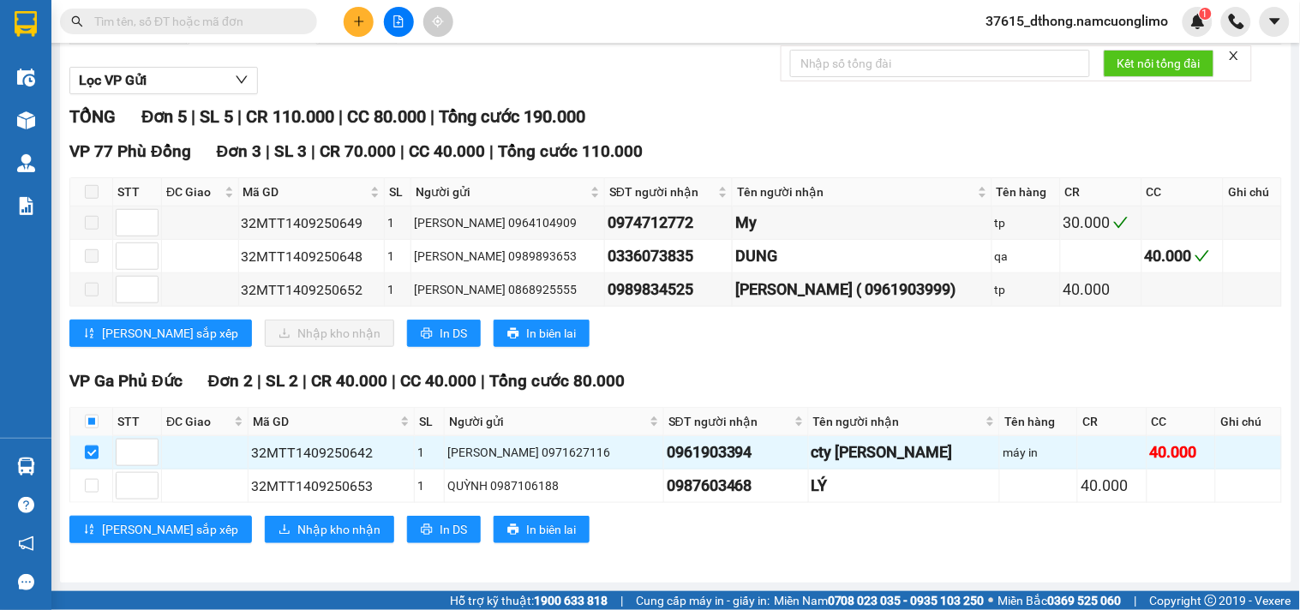
click at [696, 80] on div "Lọc VP Gửi" at bounding box center [675, 81] width 1213 height 28
click at [91, 483] on td at bounding box center [91, 486] width 43 height 33
click at [297, 530] on span "Nhập kho nhận" at bounding box center [338, 529] width 83 height 19
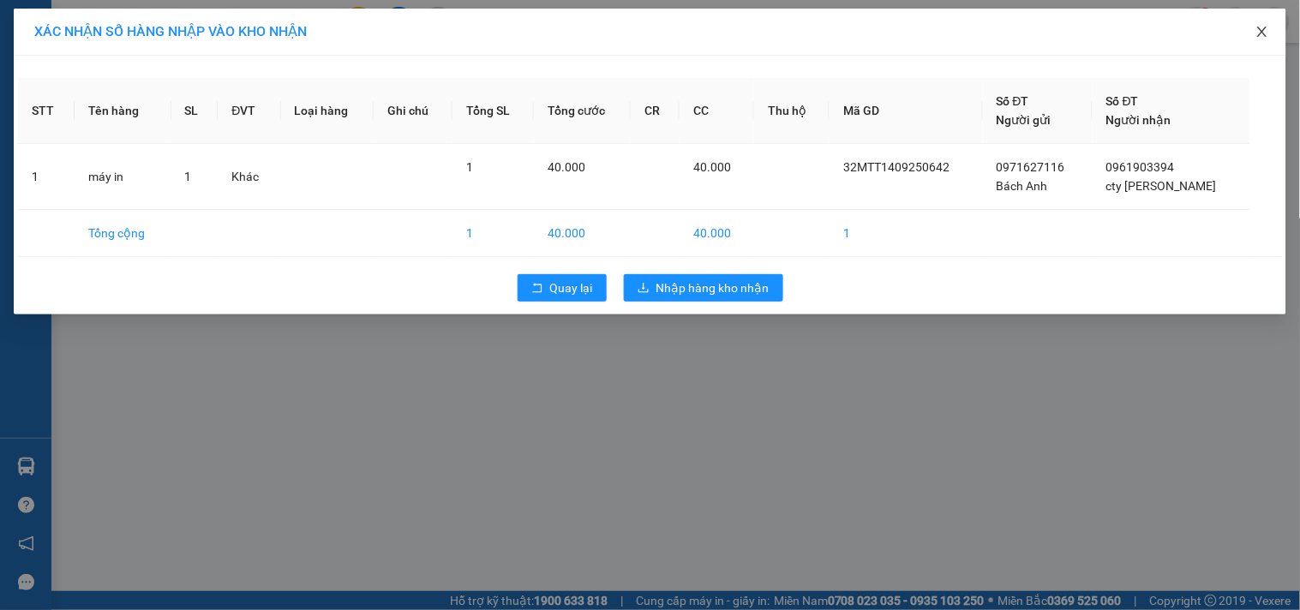
click at [1258, 31] on icon "close" at bounding box center [1263, 32] width 14 height 14
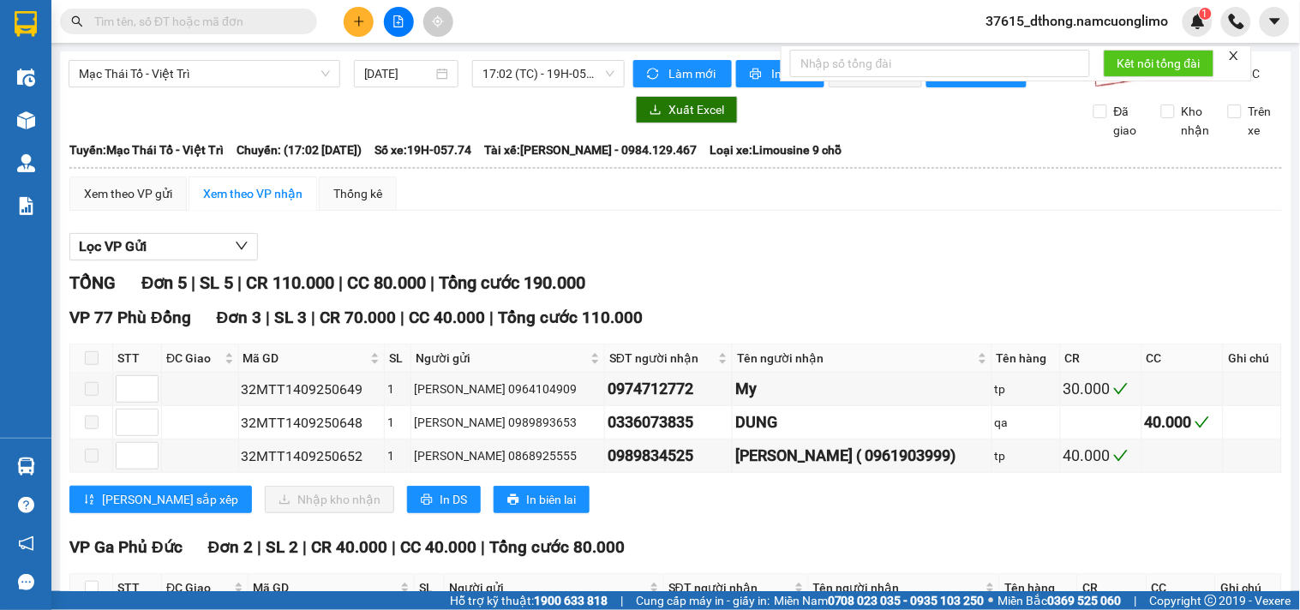
scroll to position [183, 0]
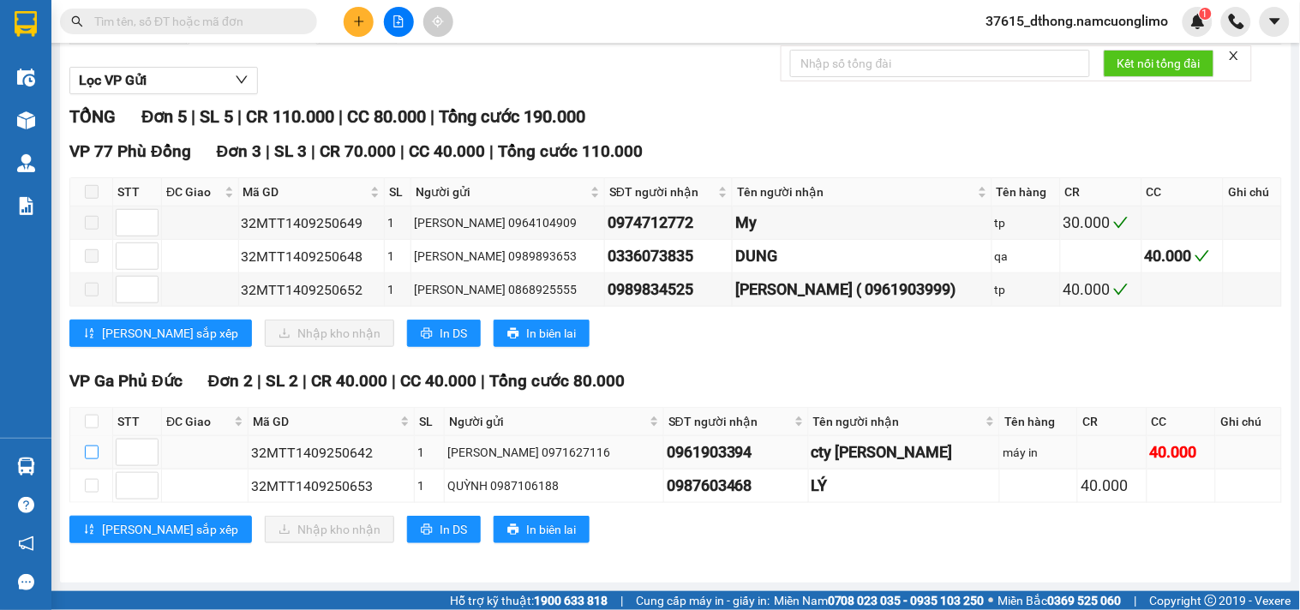
click at [95, 448] on input "checkbox" at bounding box center [92, 453] width 14 height 14
checkbox input "true"
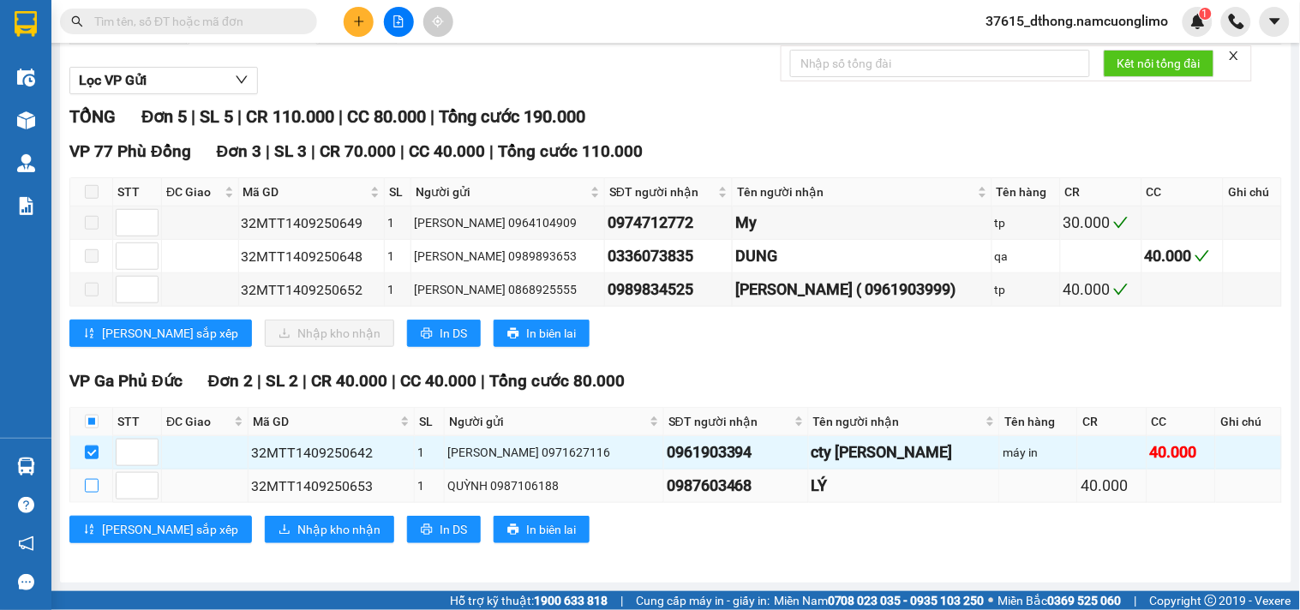
click at [91, 489] on input "checkbox" at bounding box center [92, 486] width 14 height 14
checkbox input "true"
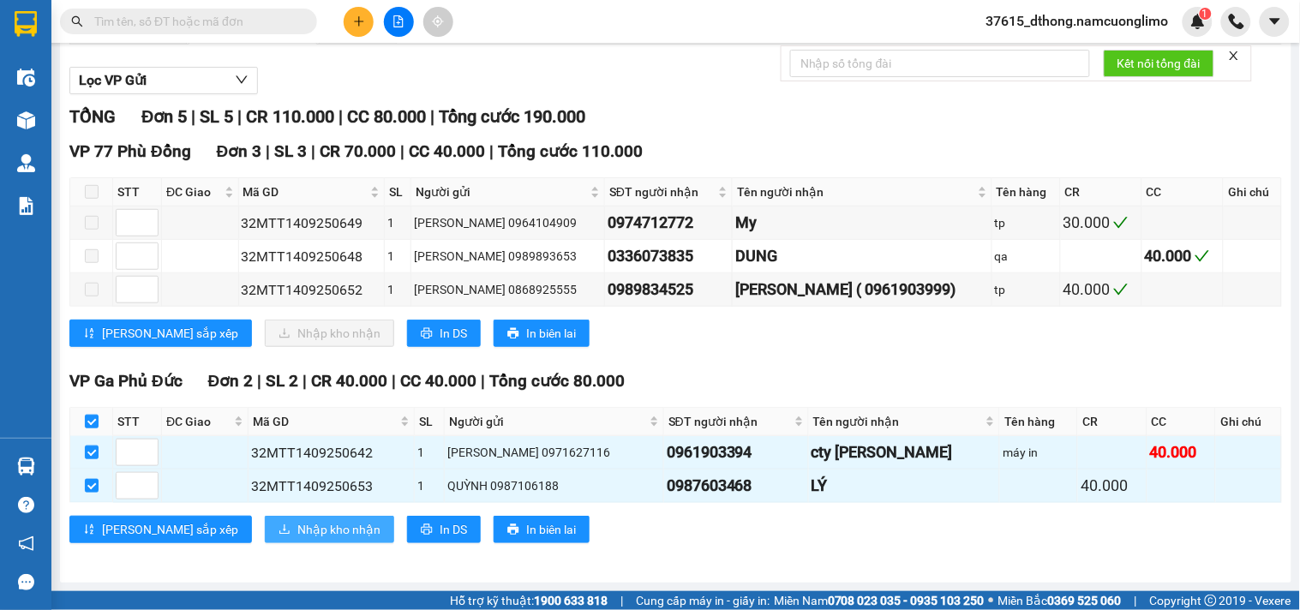
click at [297, 530] on span "Nhập kho nhận" at bounding box center [338, 529] width 83 height 19
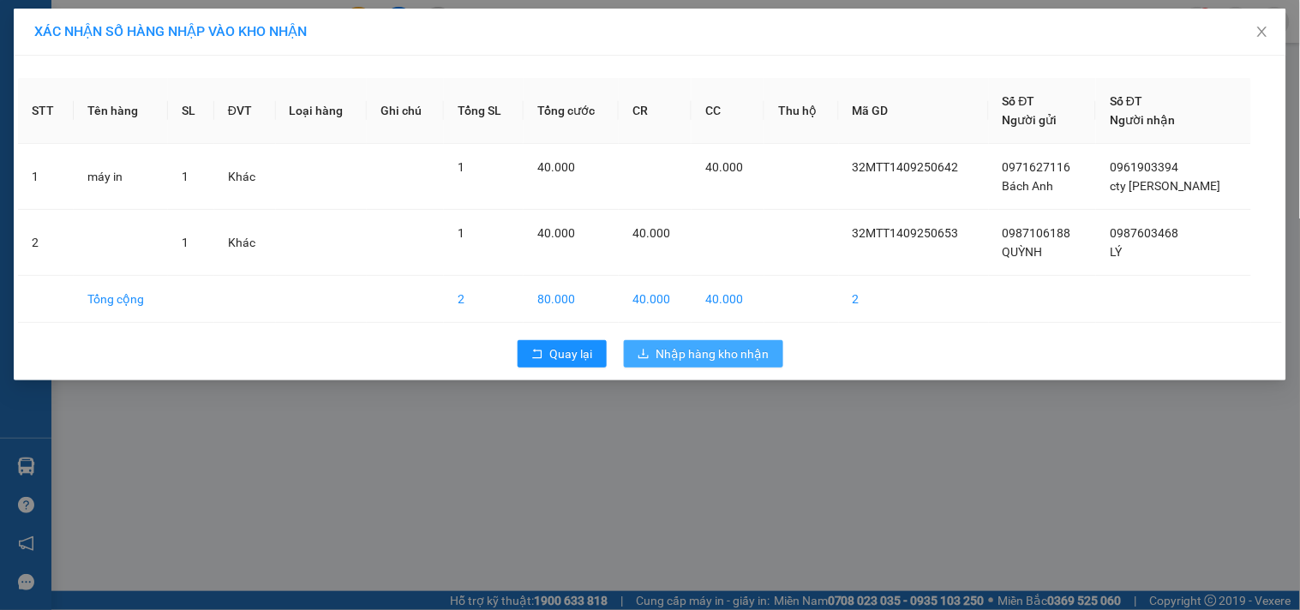
click at [733, 357] on span "Nhập hàng kho nhận" at bounding box center [712, 354] width 113 height 19
